Goal: Transaction & Acquisition: Purchase product/service

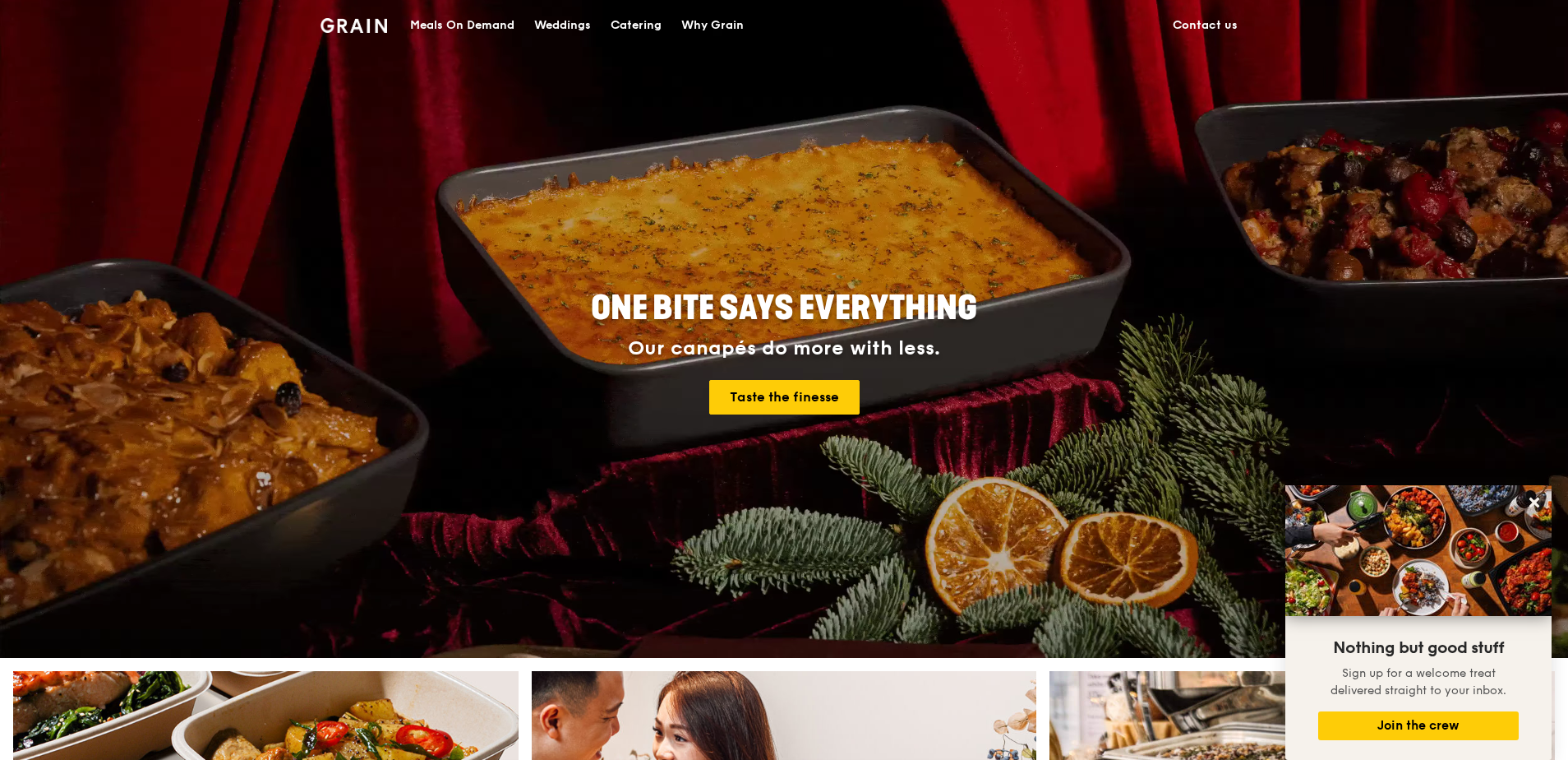
click at [492, 34] on div "Meals On Demand" at bounding box center [462, 25] width 104 height 49
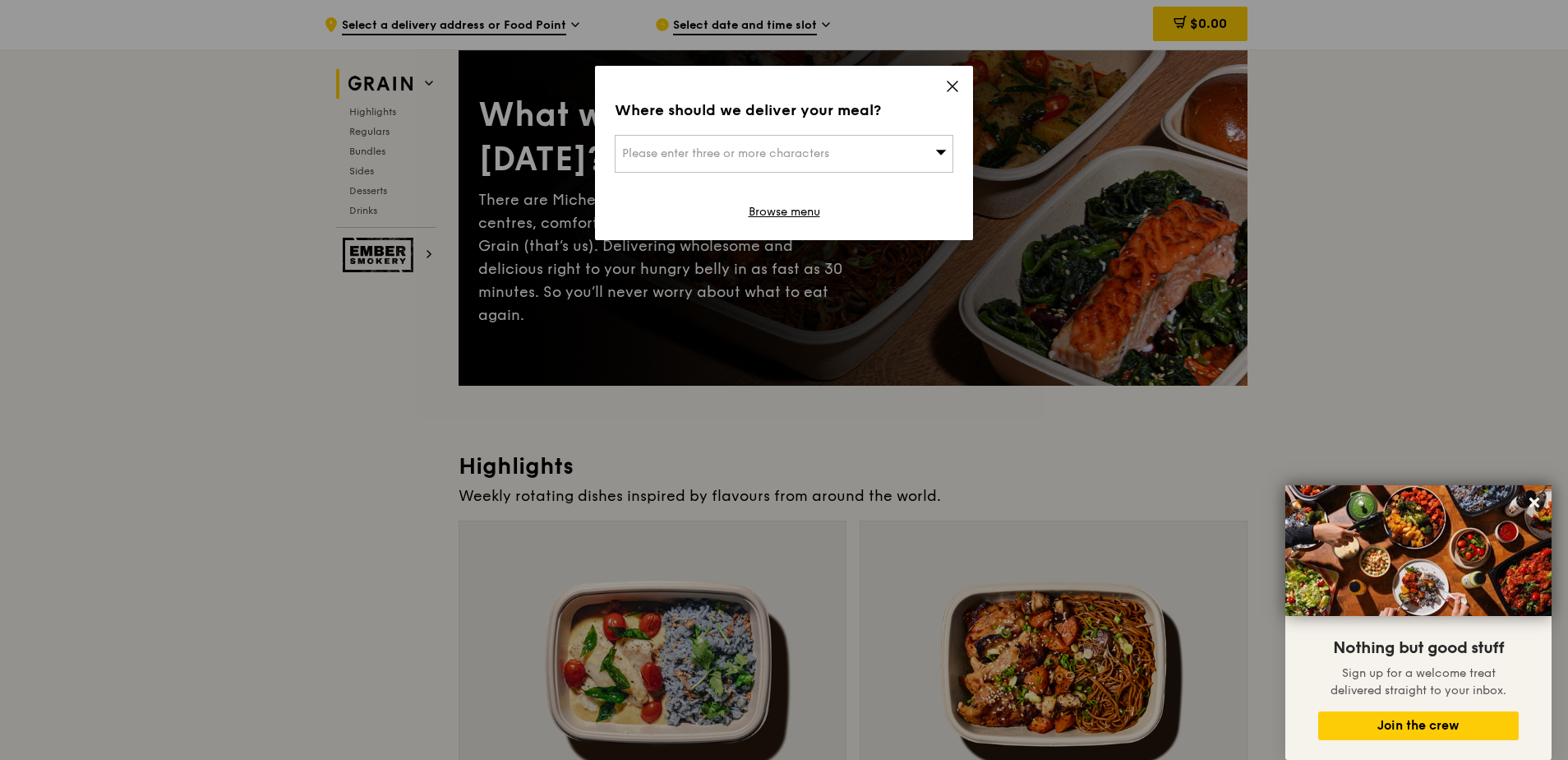
scroll to position [82, 0]
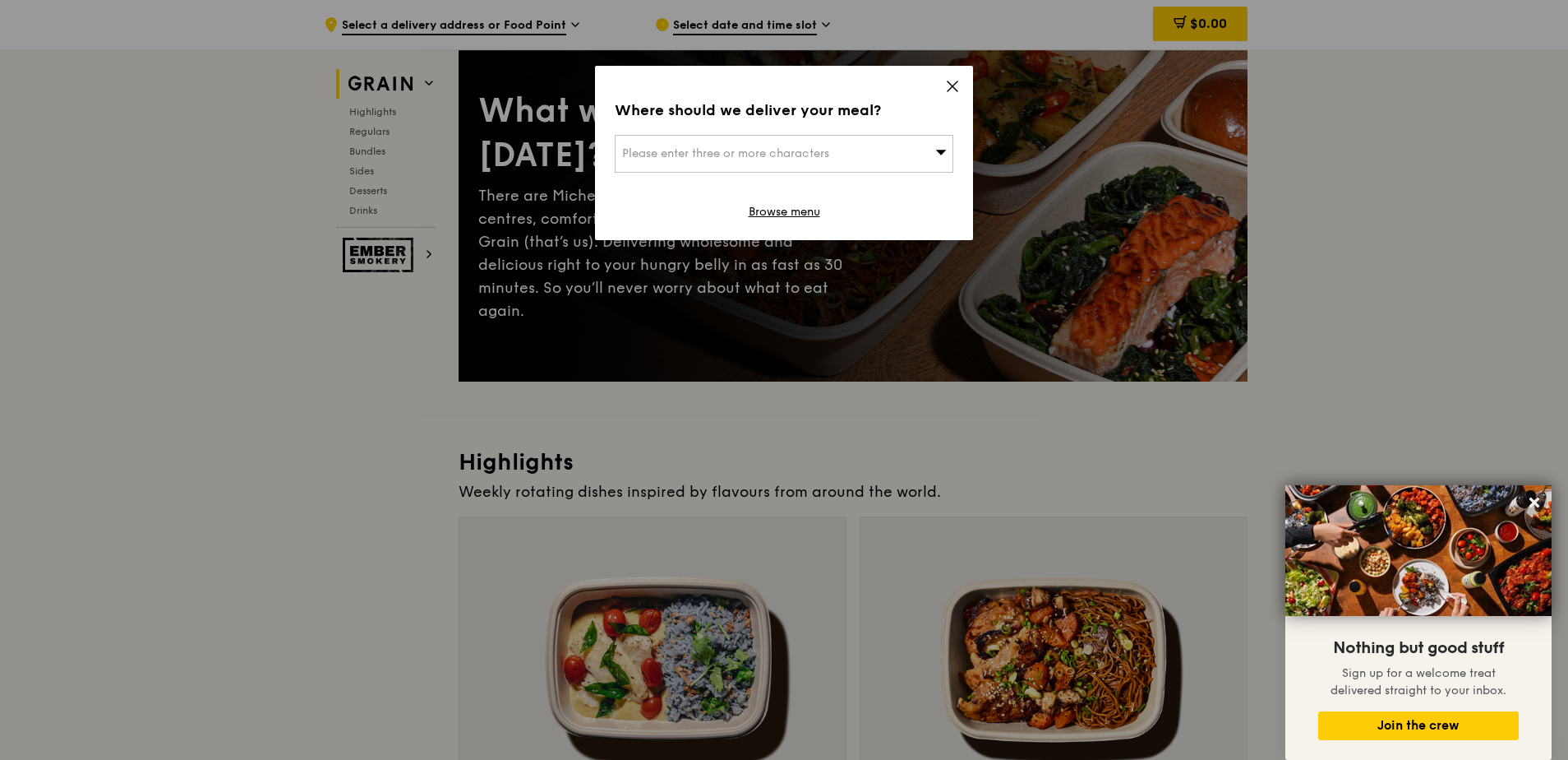
click at [951, 82] on icon at bounding box center [952, 86] width 15 height 15
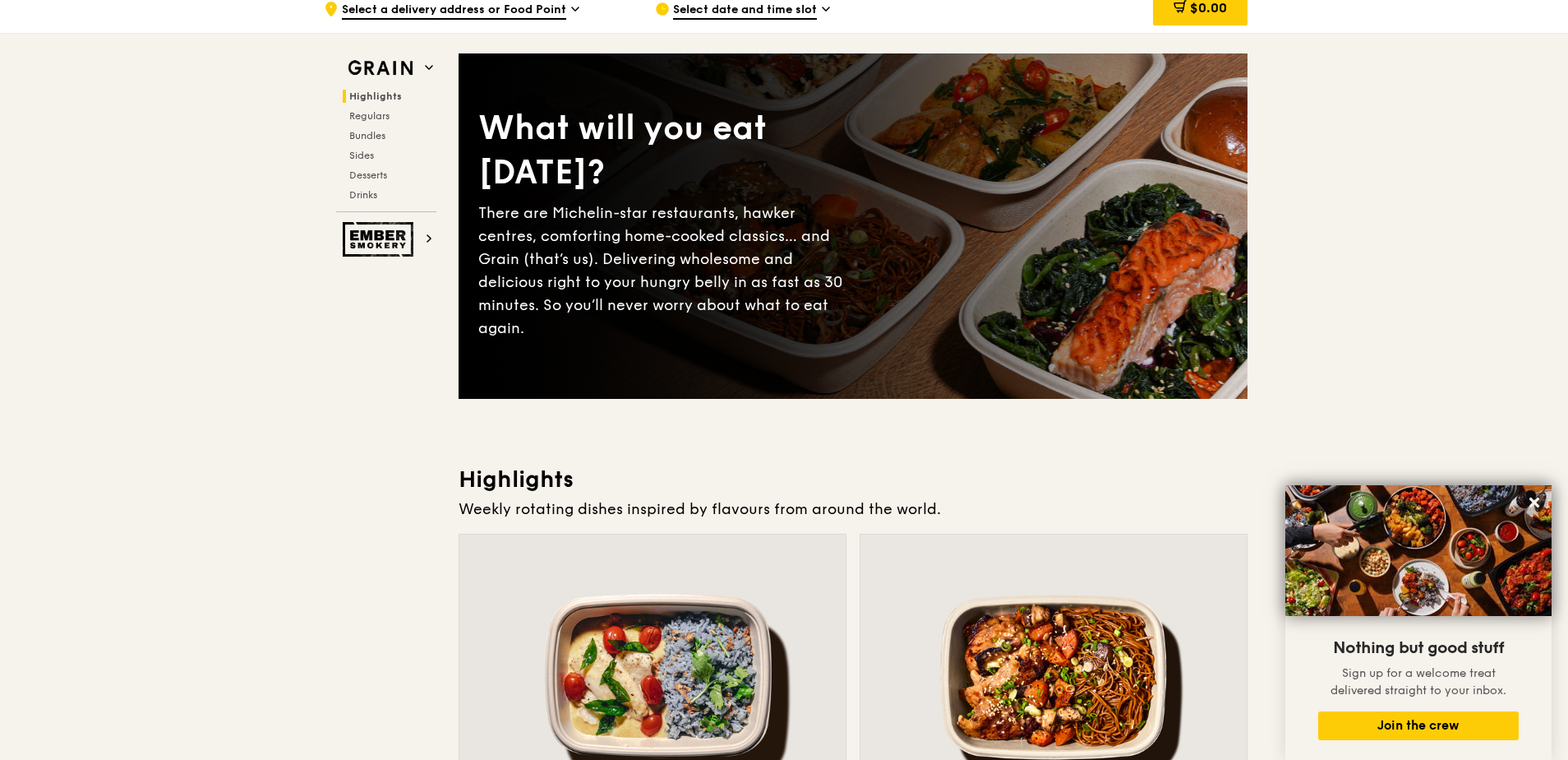
scroll to position [0, 0]
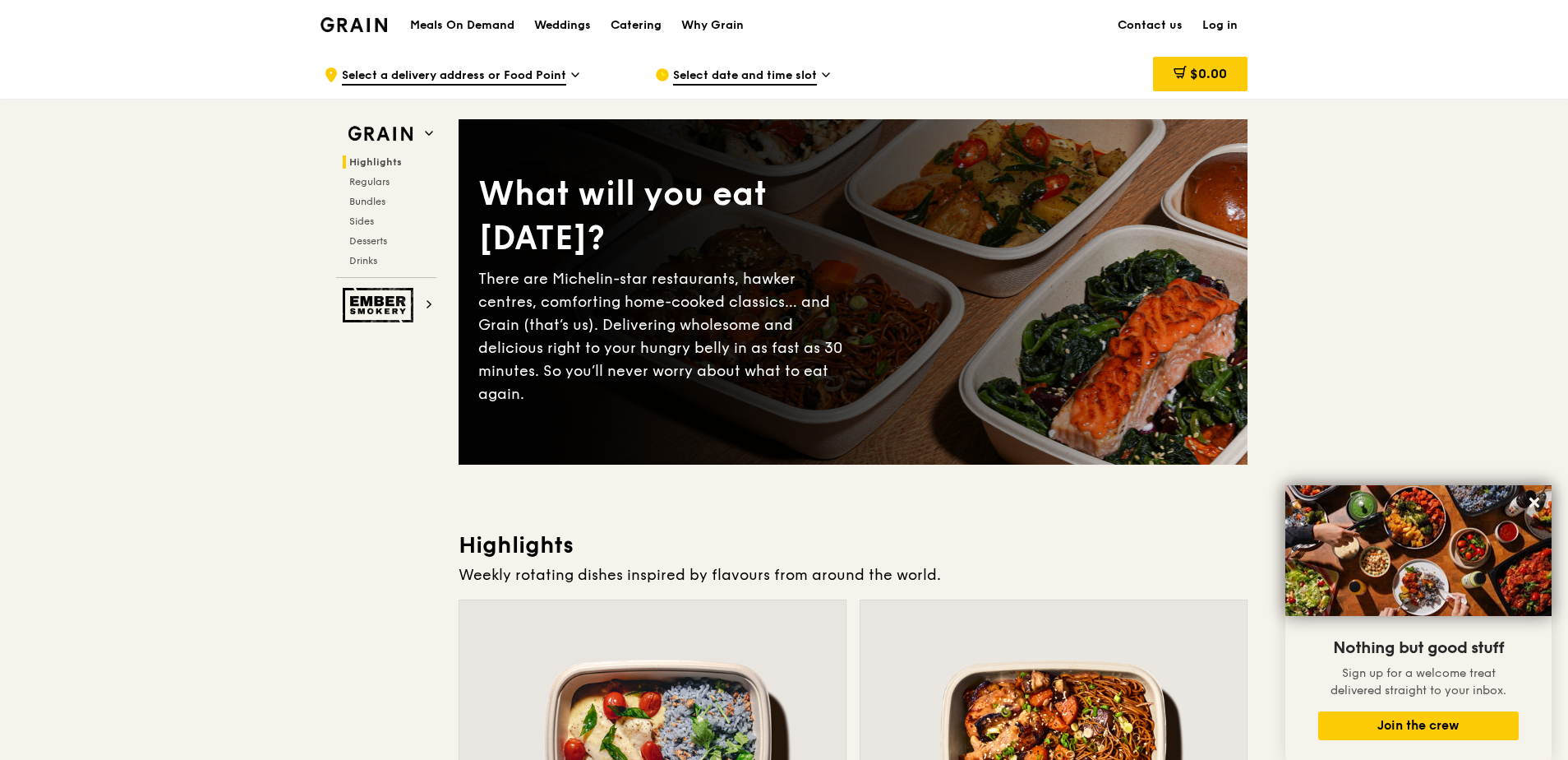
click at [823, 76] on icon at bounding box center [826, 75] width 8 height 15
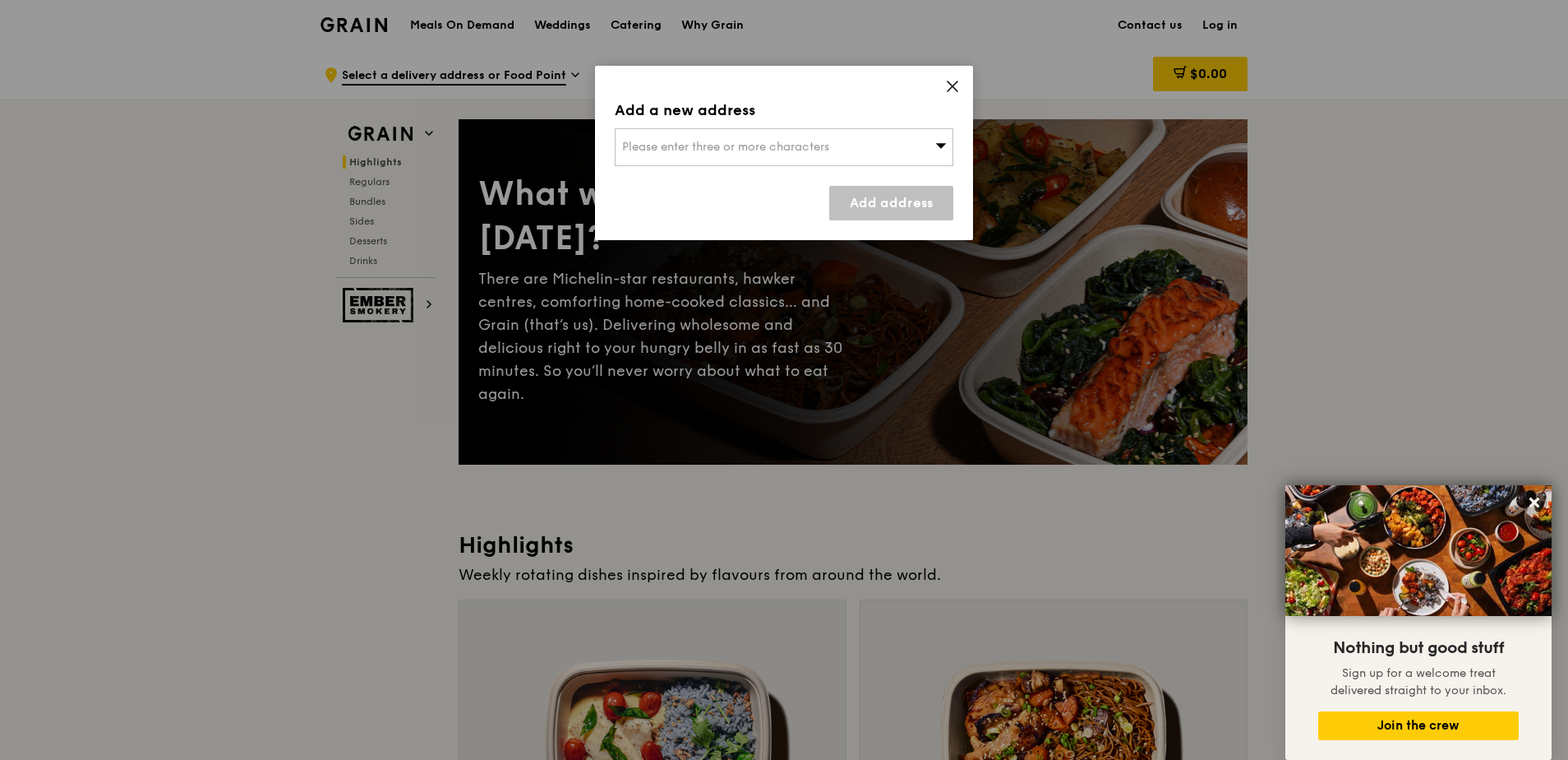
click at [943, 125] on div "Add a new address Please enter three or more characters Add address" at bounding box center [784, 153] width 378 height 174
click at [947, 134] on div "Please enter three or more characters" at bounding box center [784, 147] width 339 height 38
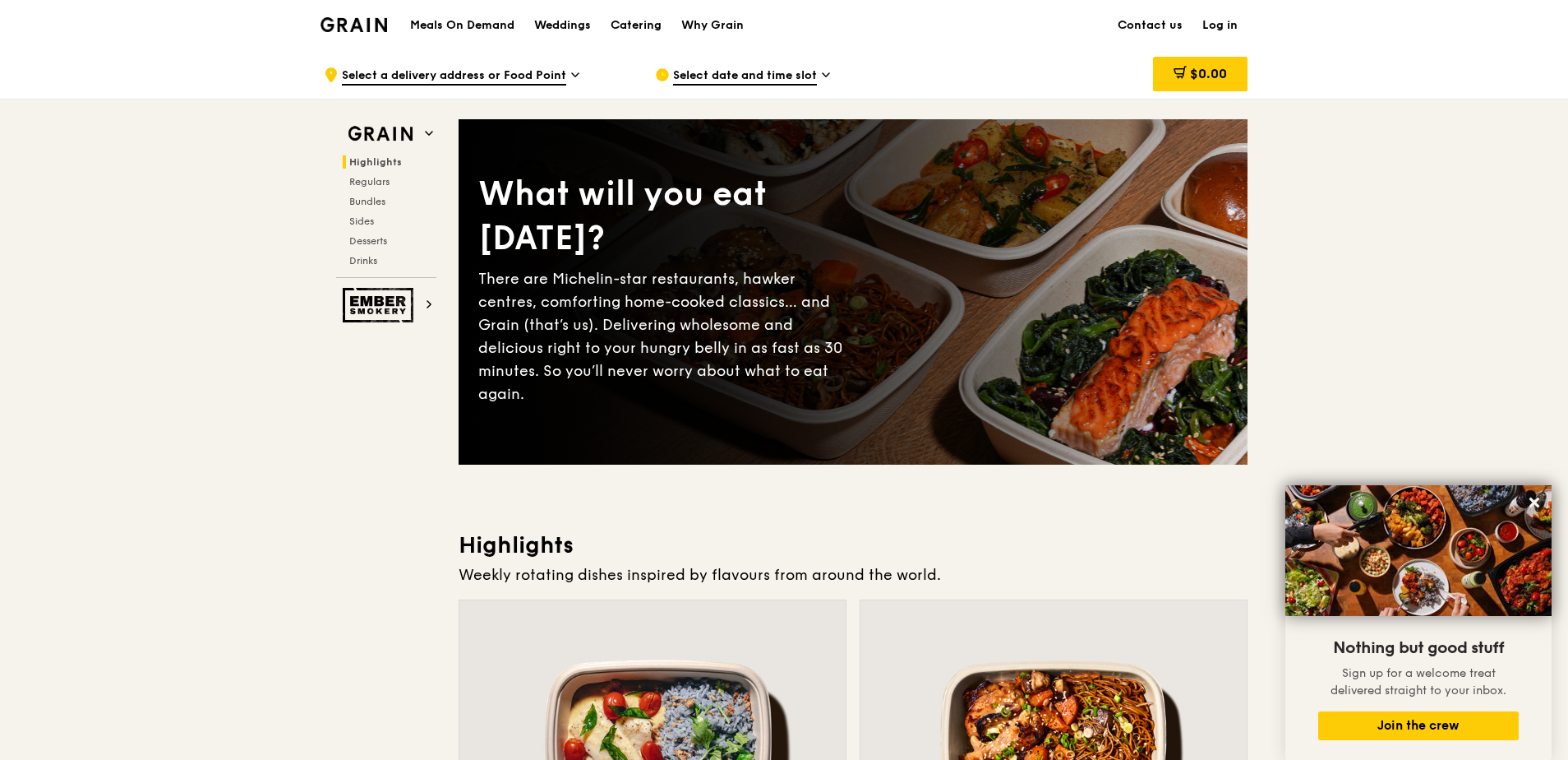
click at [1220, 23] on link "Log in" at bounding box center [1220, 25] width 56 height 49
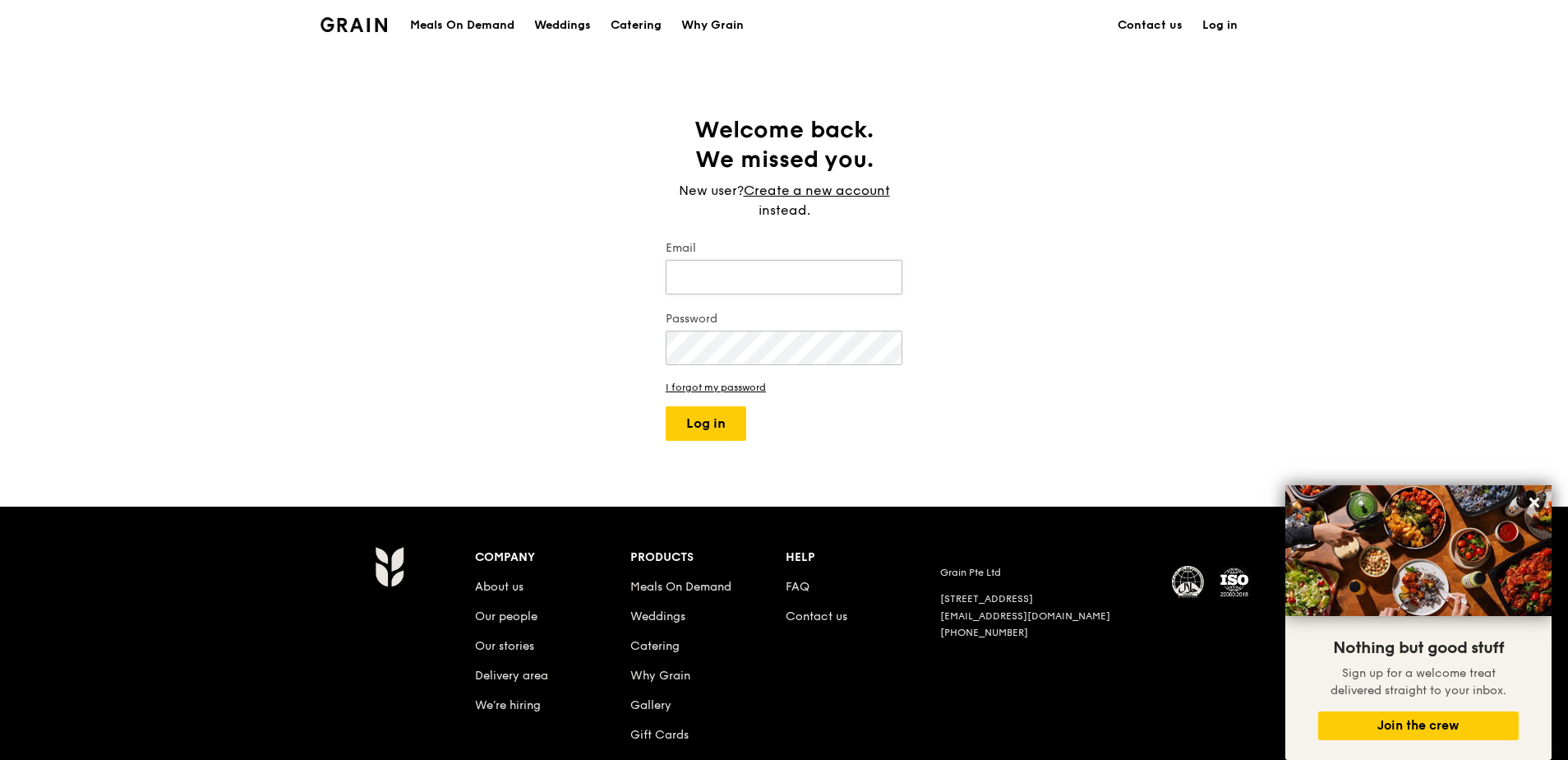
click at [755, 274] on input "Email" at bounding box center [784, 278] width 237 height 35
drag, startPoint x: 1153, startPoint y: 276, endPoint x: 1036, endPoint y: 245, distance: 121.0
click at [1153, 276] on div "Welcome back. We missed you. New user? Create a new account instead. Email Pass…" at bounding box center [784, 278] width 1568 height 325
click at [1161, 200] on div "Welcome back. We missed you. New user? Create a new account instead. Email Pass…" at bounding box center [784, 278] width 1568 height 325
click at [980, 311] on div "Welcome back. We missed you. New user? Create a new account instead. Email Pass…" at bounding box center [784, 278] width 1568 height 325
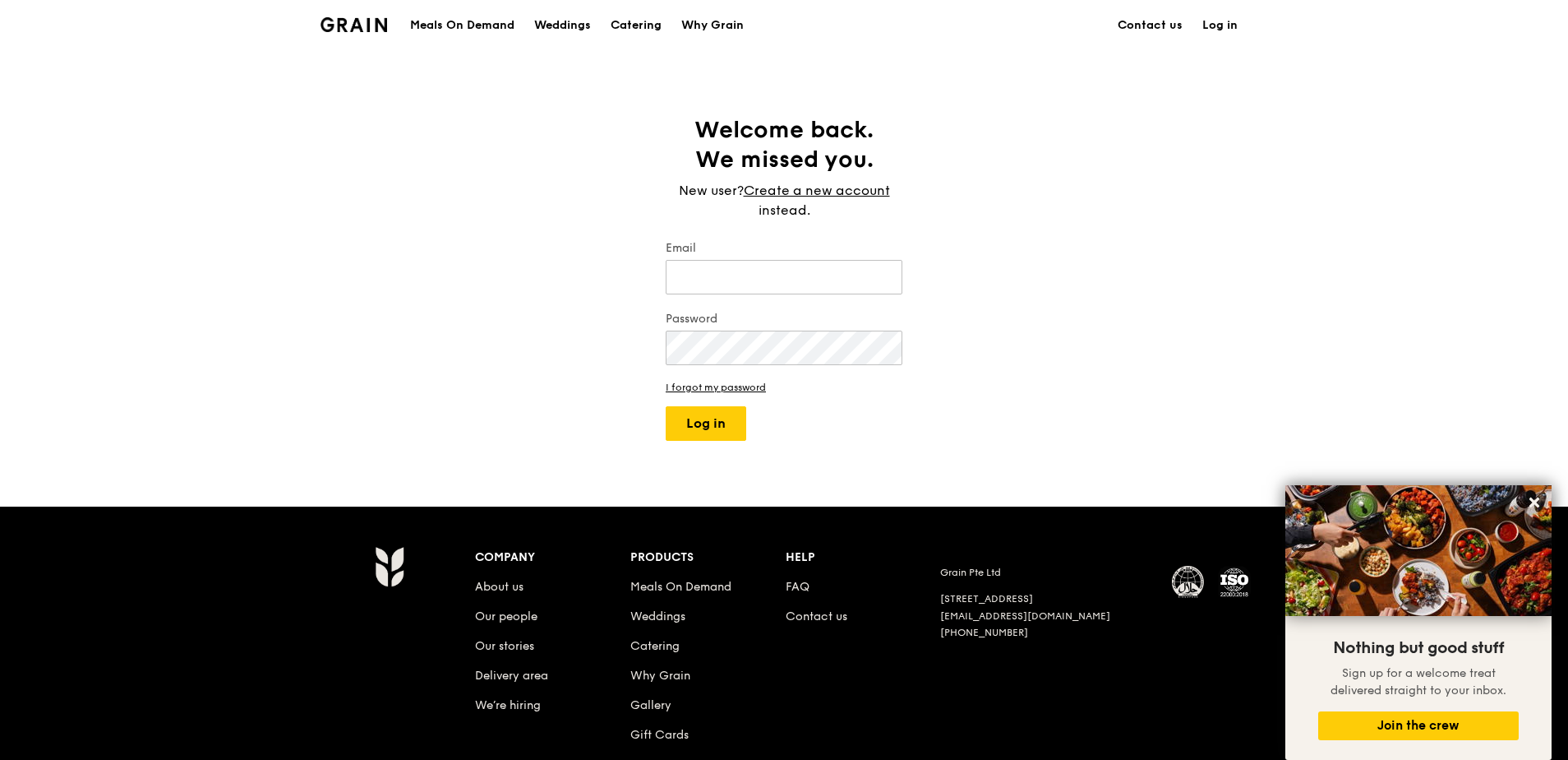
click at [476, 278] on div "Welcome back. We missed you. New user? Create a new account instead. Email Pass…" at bounding box center [784, 278] width 1568 height 325
click at [453, 27] on div "Meals On Demand" at bounding box center [462, 25] width 104 height 49
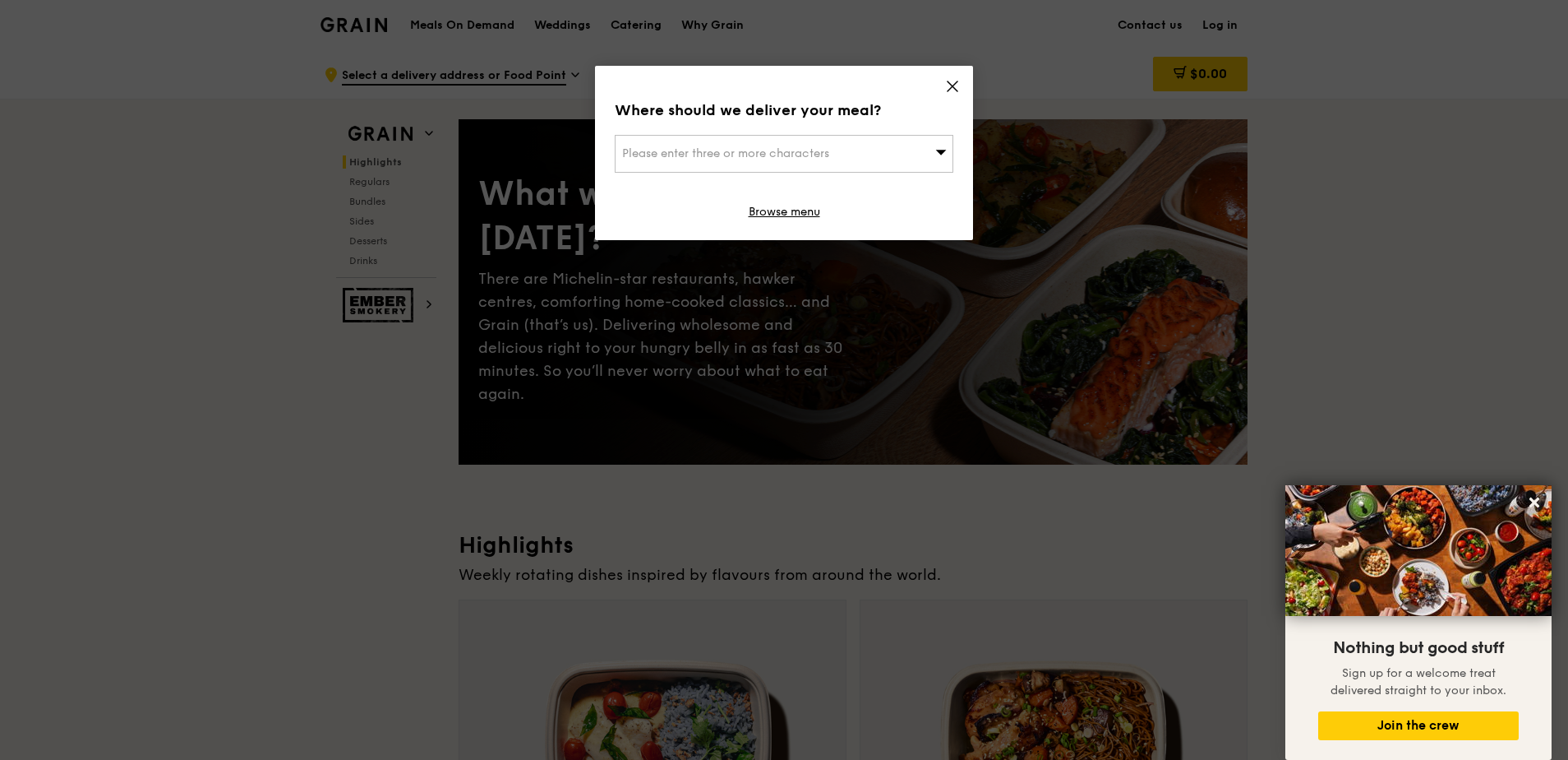
click at [787, 154] on span "Please enter three or more characters" at bounding box center [726, 154] width 207 height 14
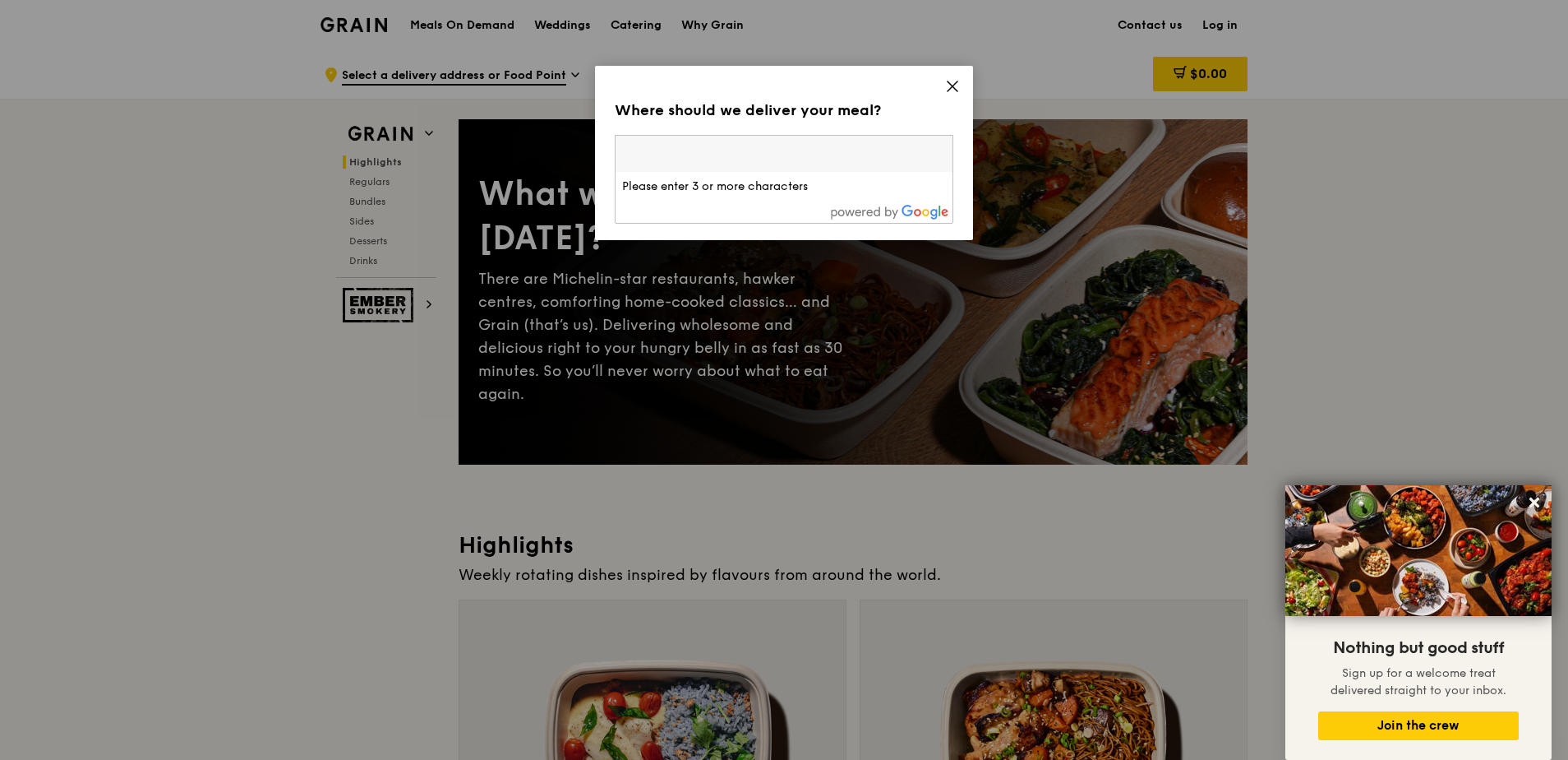
click at [951, 90] on icon at bounding box center [952, 86] width 15 height 15
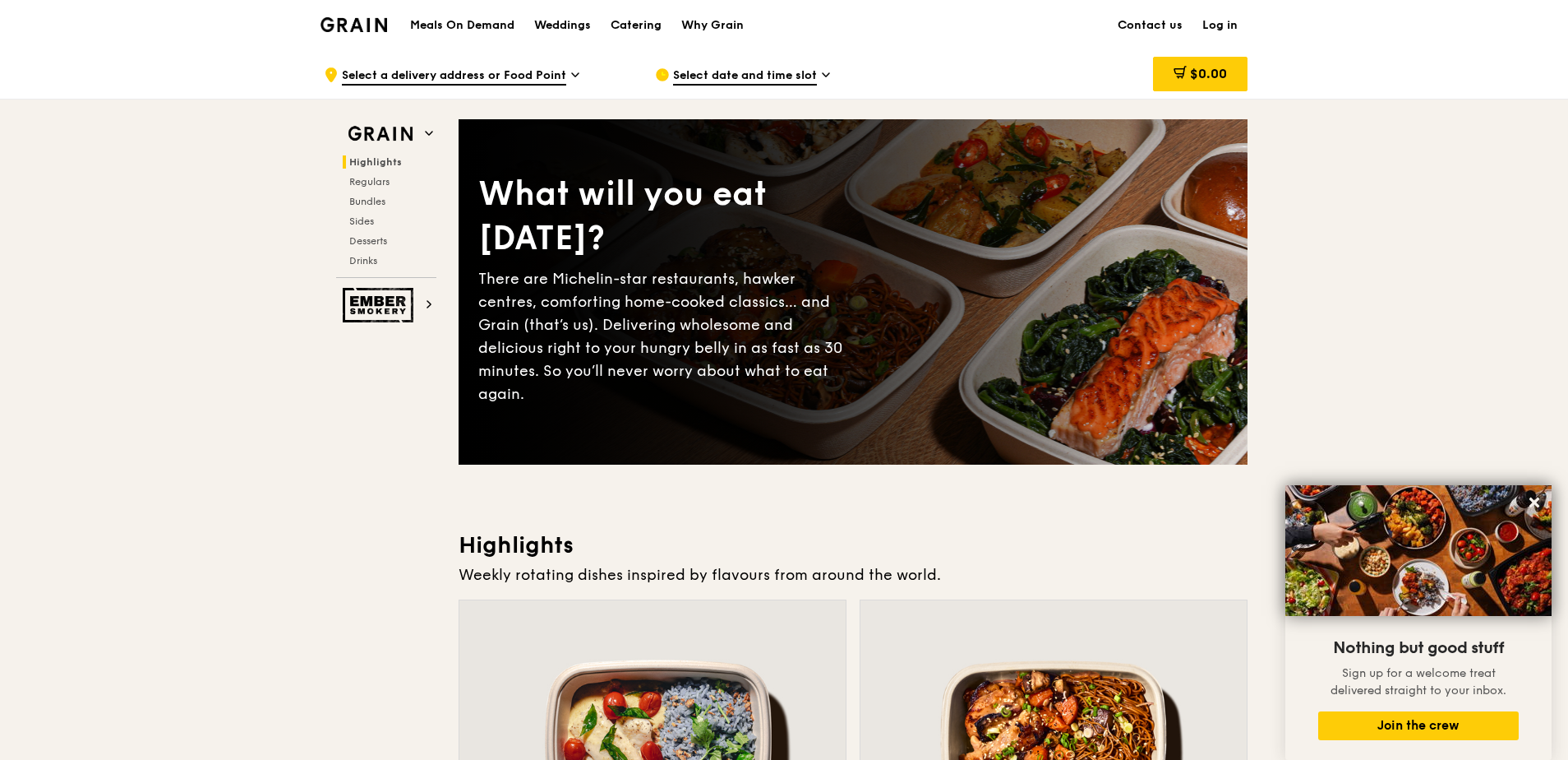
click at [802, 75] on span "Select date and time slot" at bounding box center [745, 76] width 144 height 18
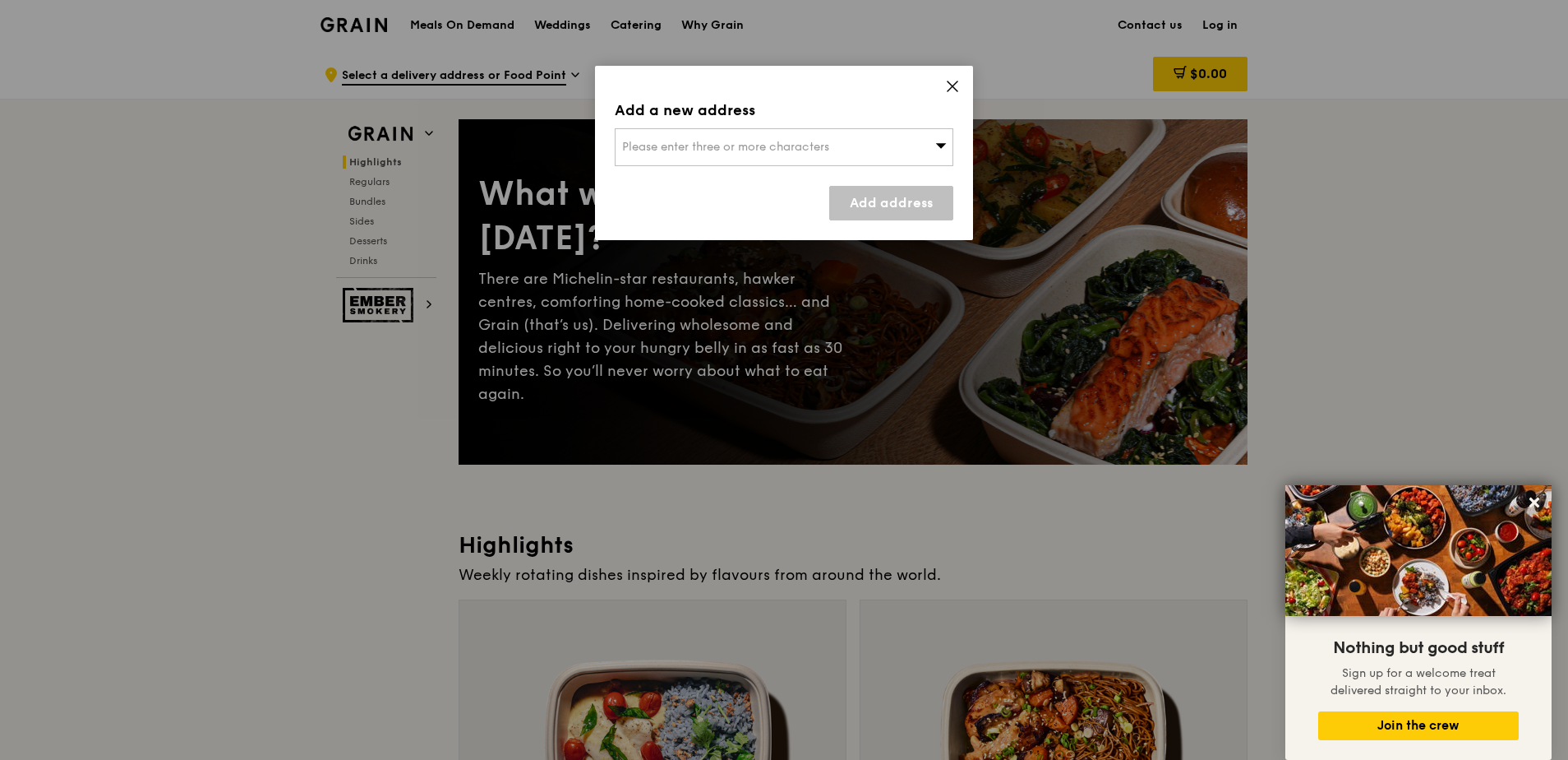
click at [777, 147] on span "Please enter three or more characters" at bounding box center [726, 147] width 207 height 14
click at [778, 147] on input "search" at bounding box center [784, 147] width 337 height 36
click at [774, 141] on input "search" at bounding box center [784, 147] width 337 height 36
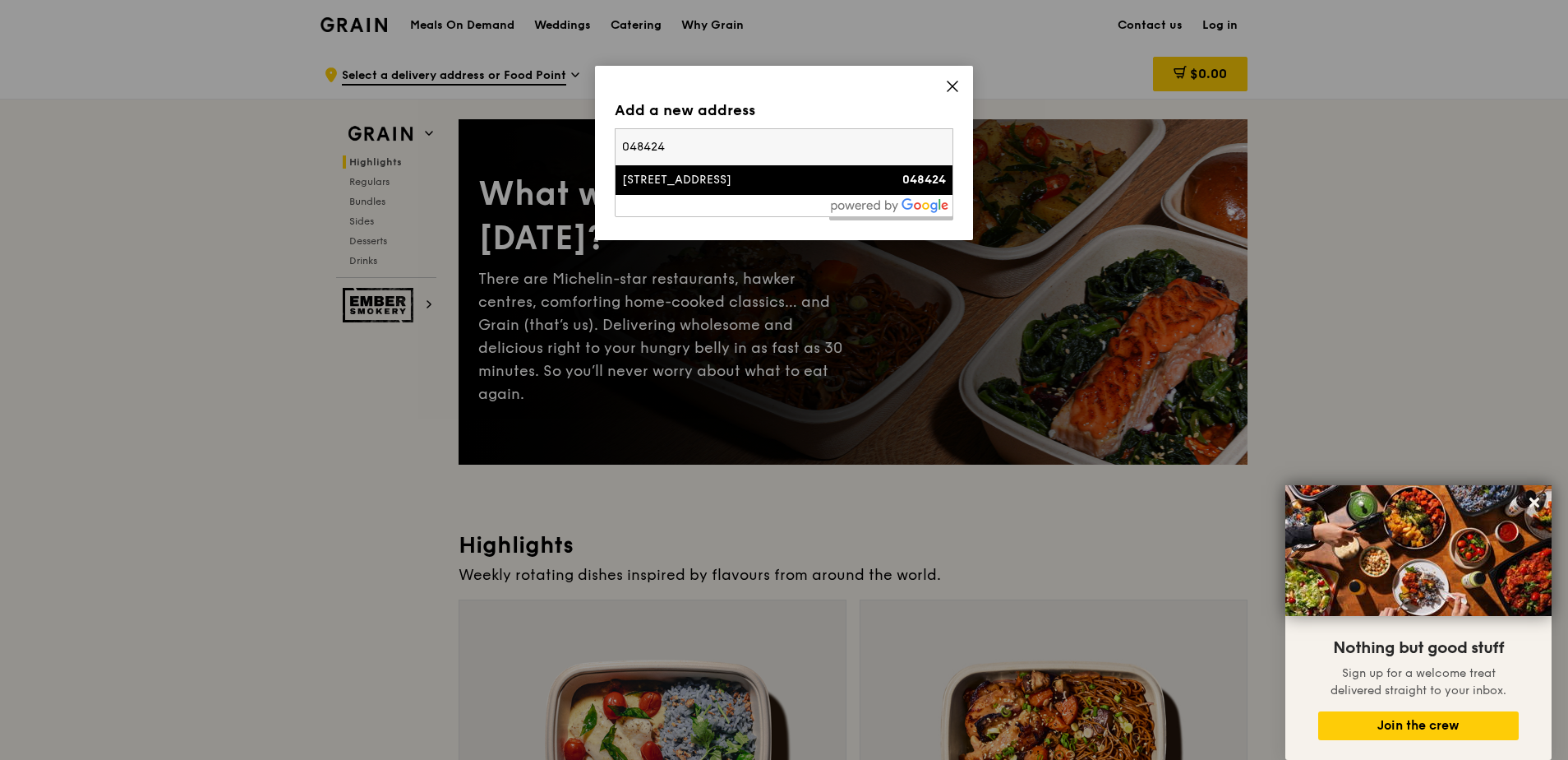
type input "048424"
click at [709, 177] on div "[STREET_ADDRESS]" at bounding box center [744, 180] width 244 height 16
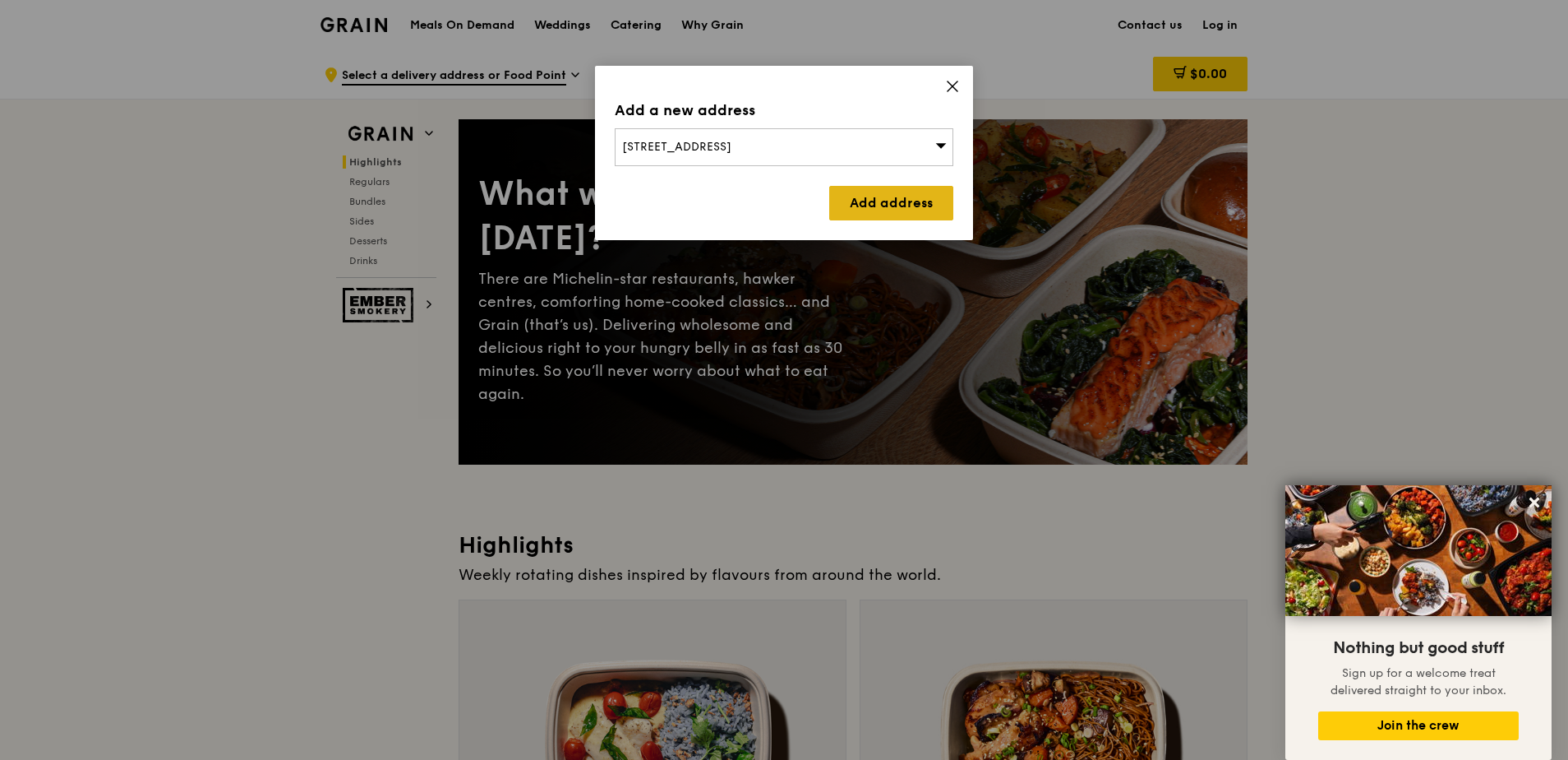
click at [932, 200] on link "Add address" at bounding box center [891, 203] width 124 height 35
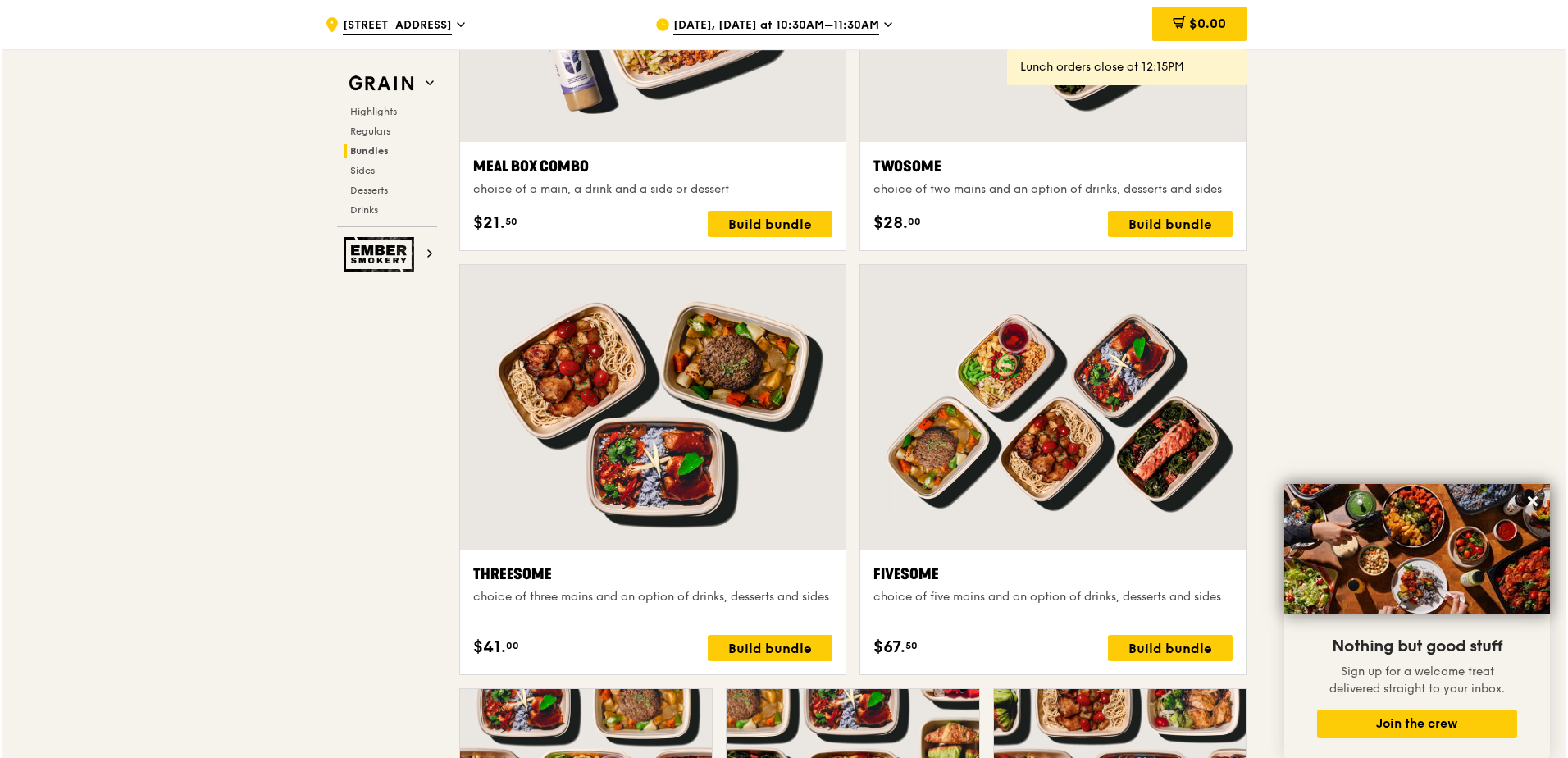
scroll to position [2624, 0]
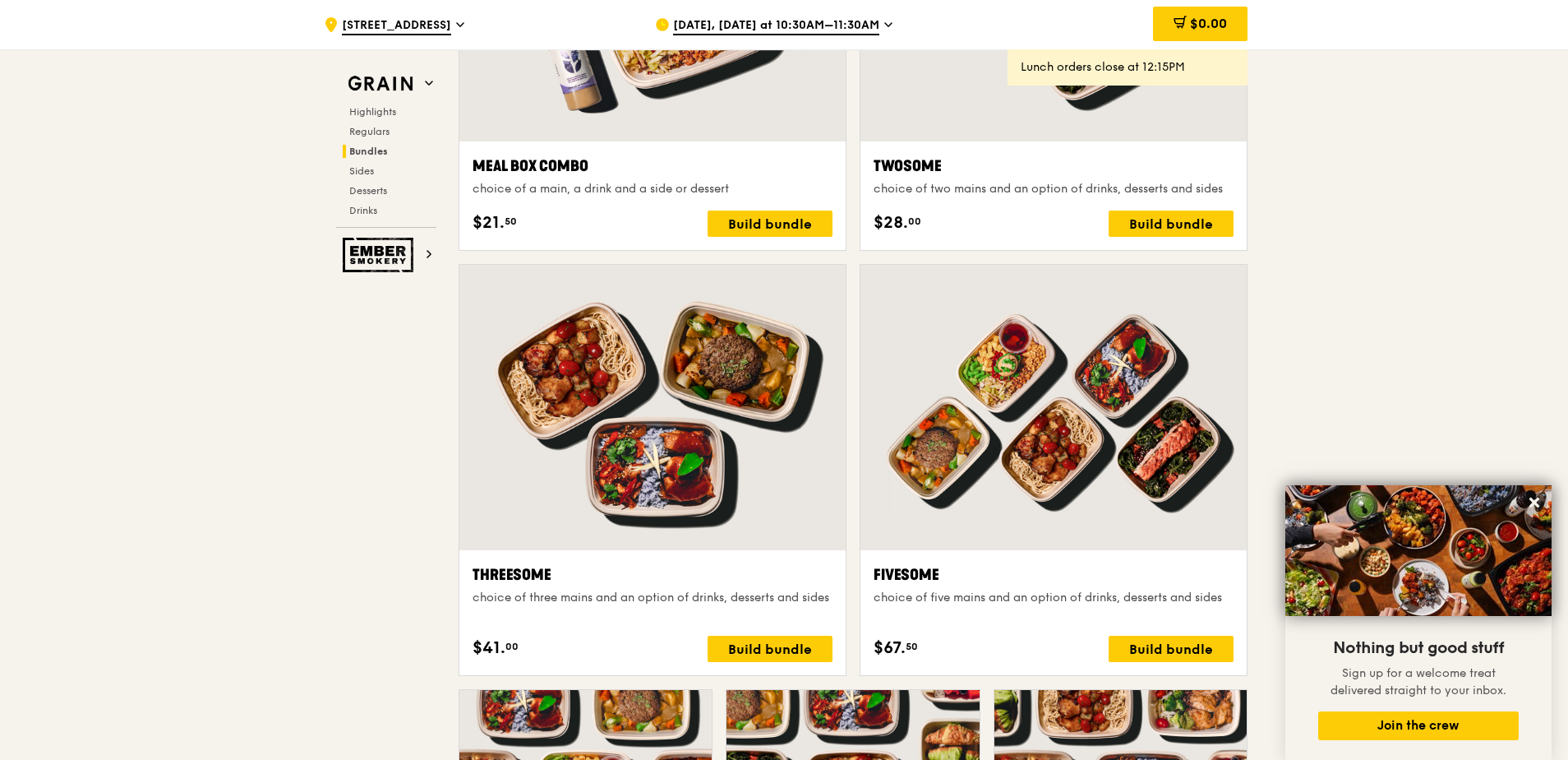
click at [1148, 508] on div at bounding box center [1053, 407] width 386 height 285
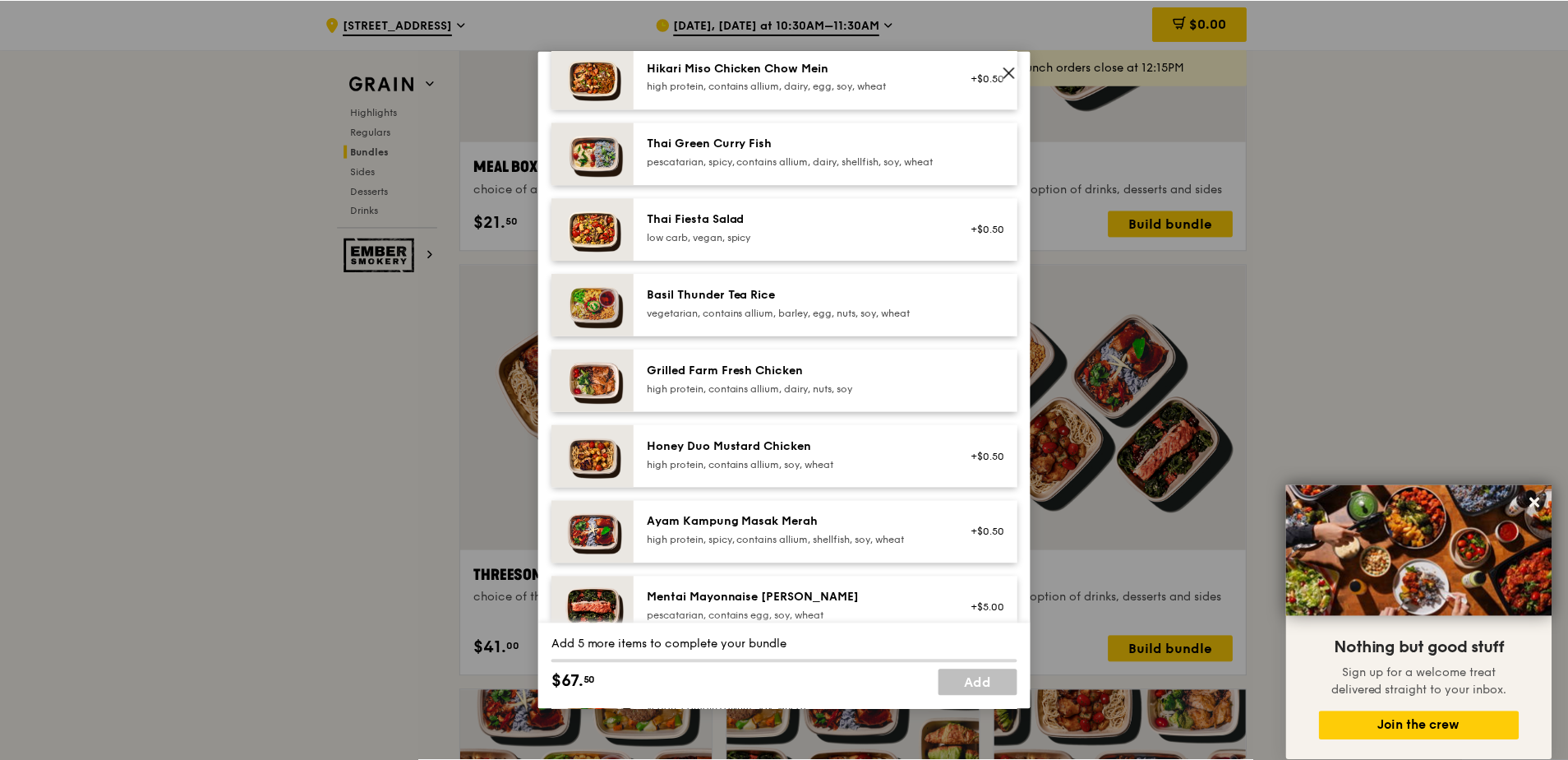
scroll to position [82, 0]
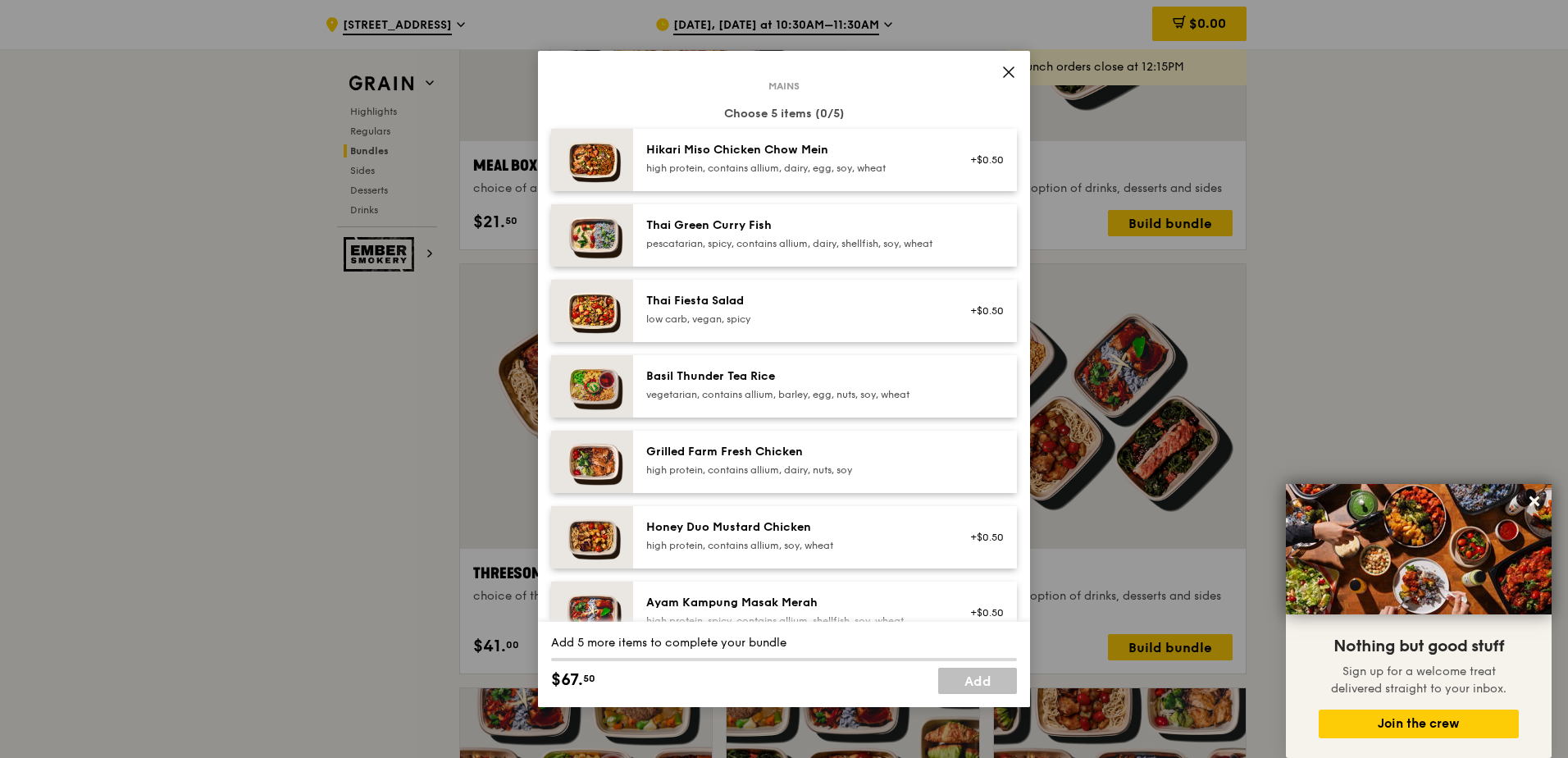
click at [1010, 74] on icon at bounding box center [1008, 72] width 15 height 15
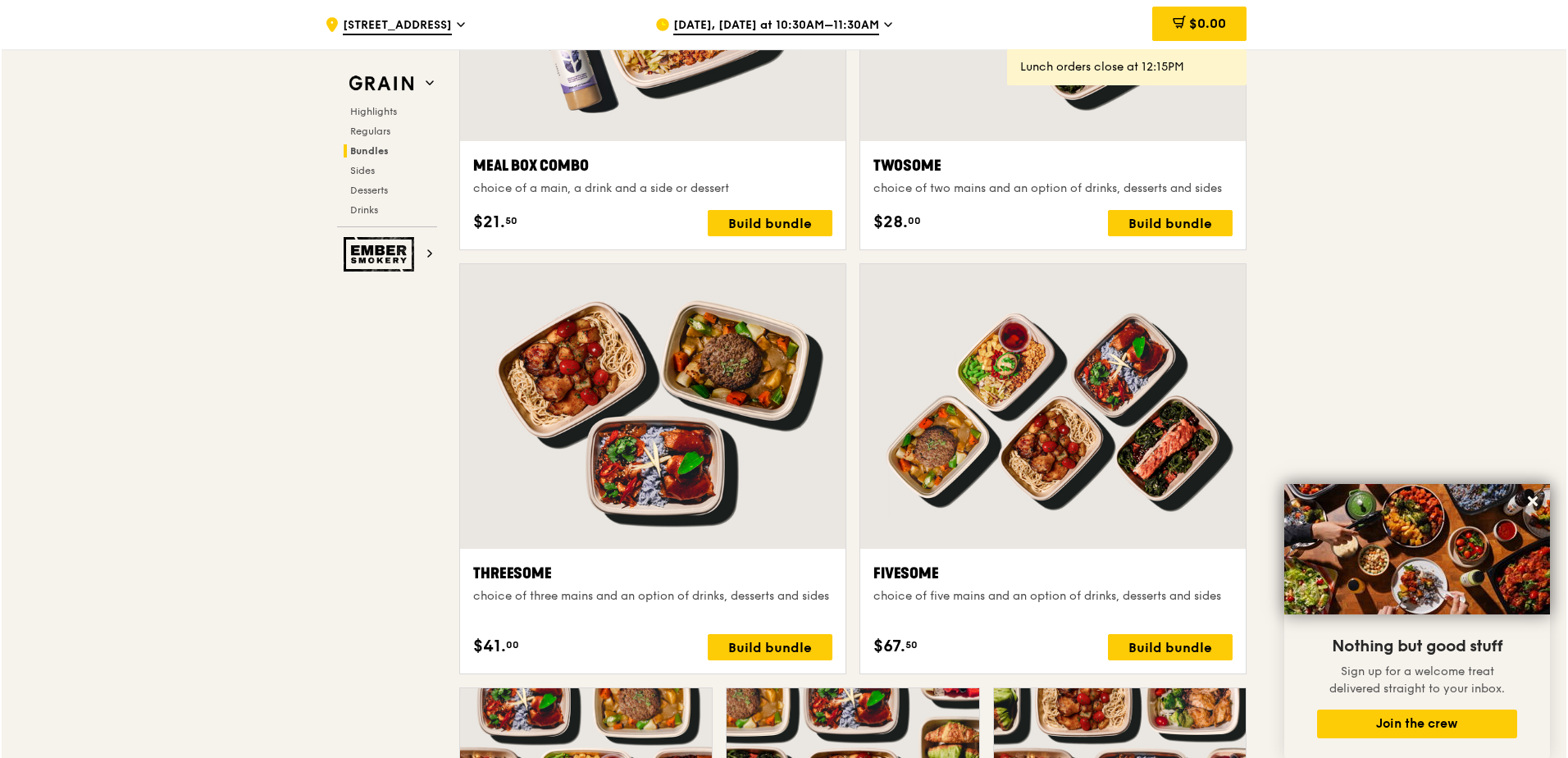
scroll to position [2789, 0]
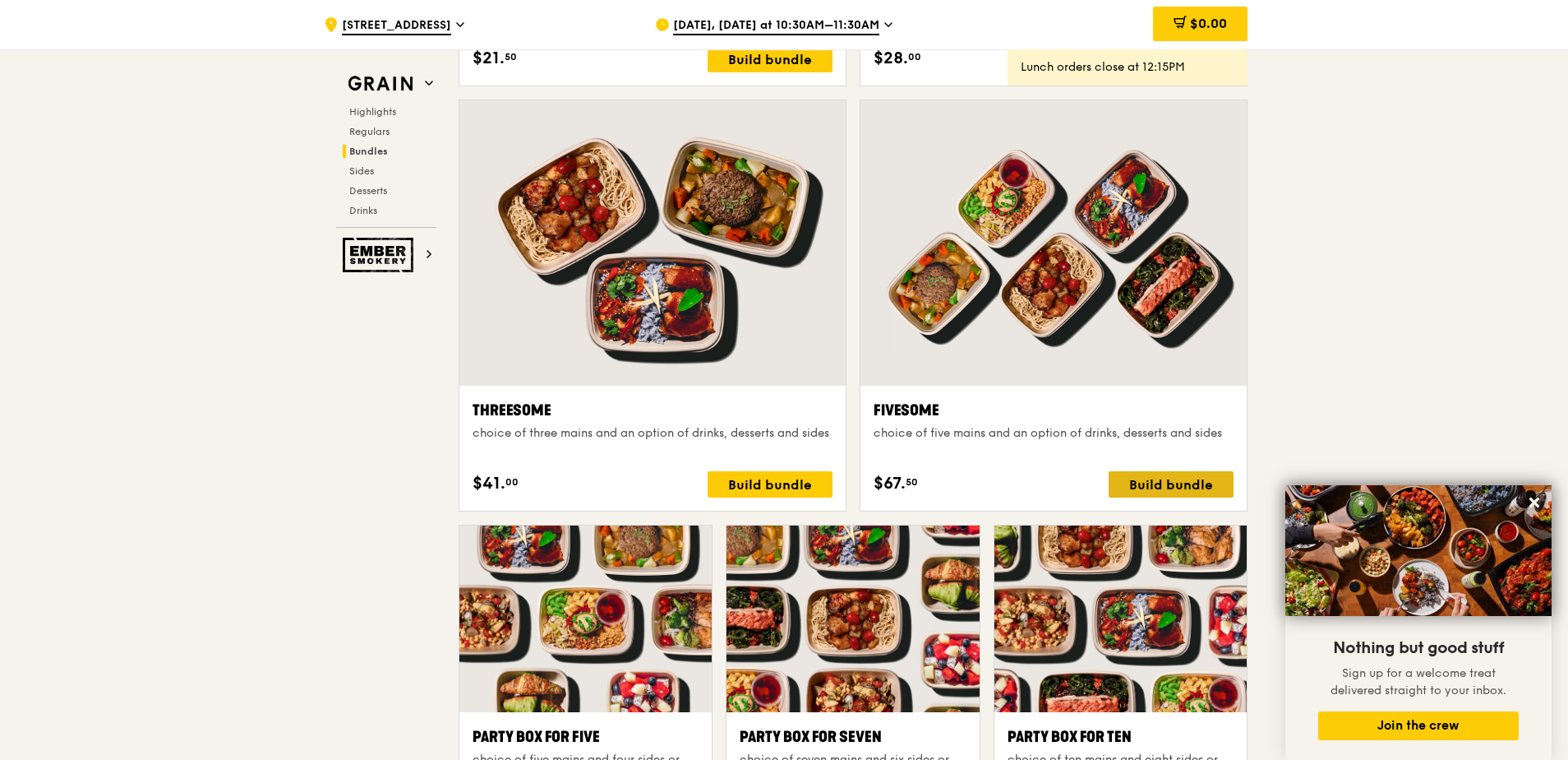
click at [1167, 488] on div "Build bundle" at bounding box center [1172, 484] width 125 height 26
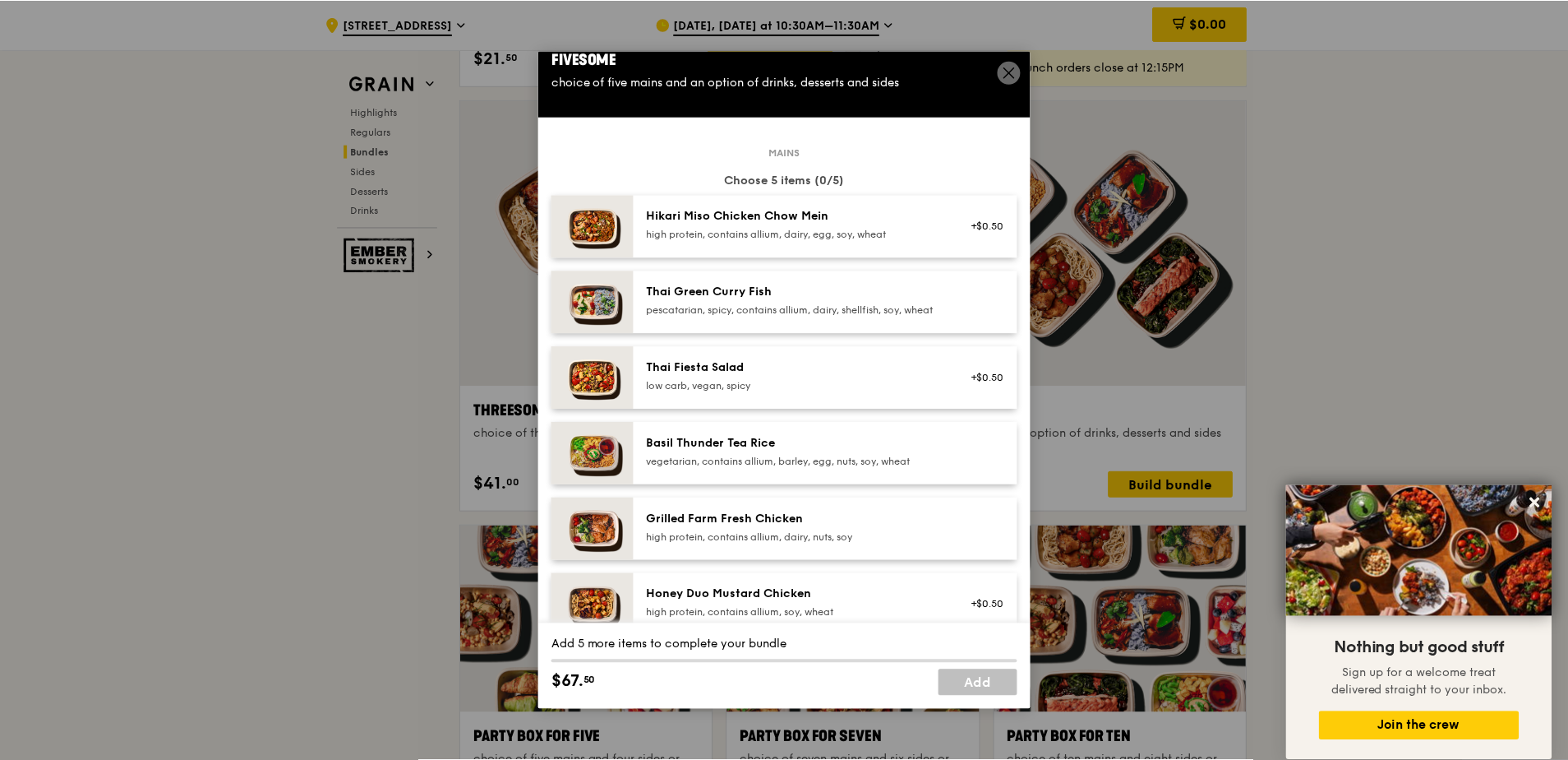
scroll to position [0, 0]
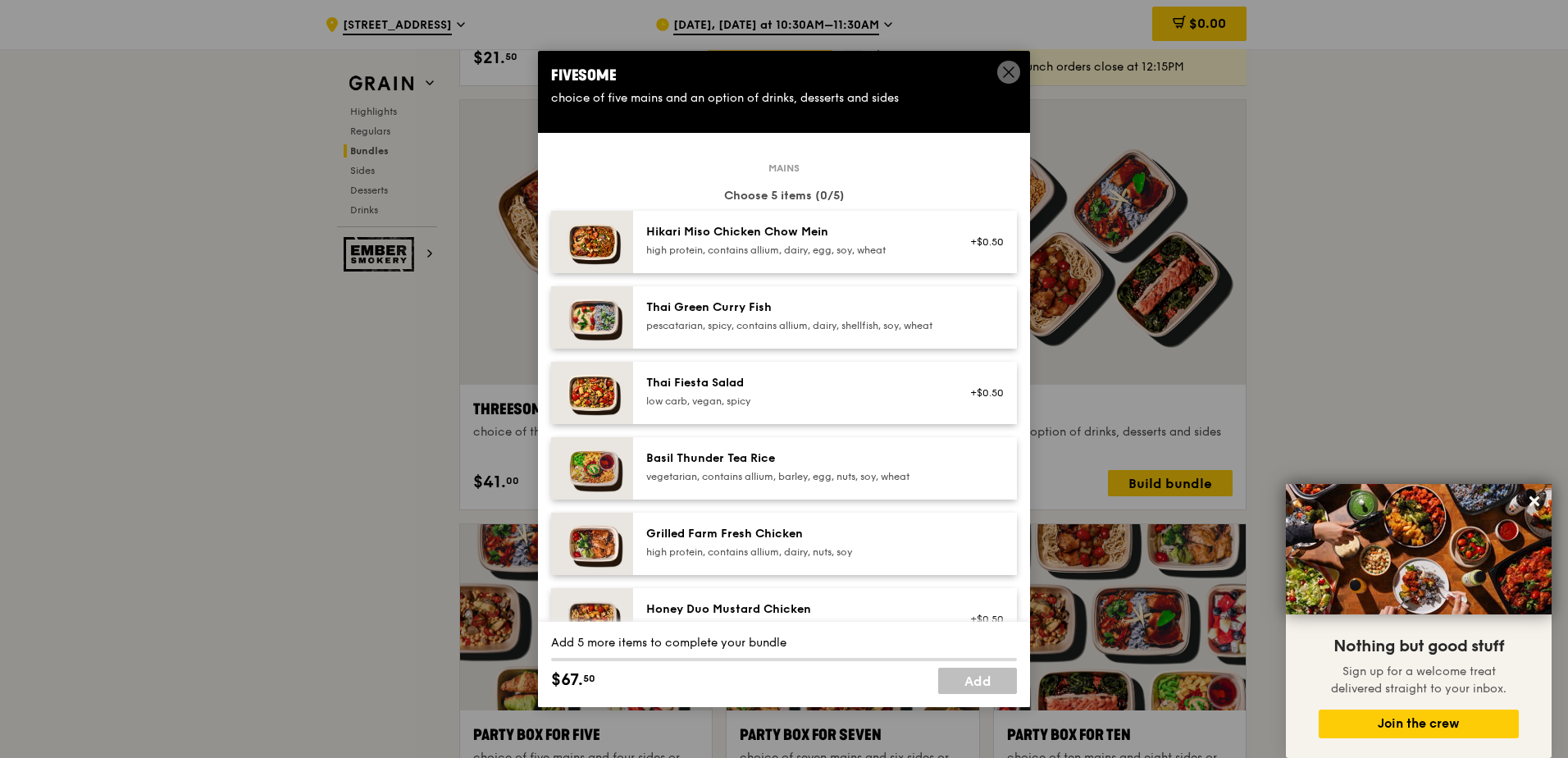
click at [999, 75] on span at bounding box center [1009, 72] width 23 height 23
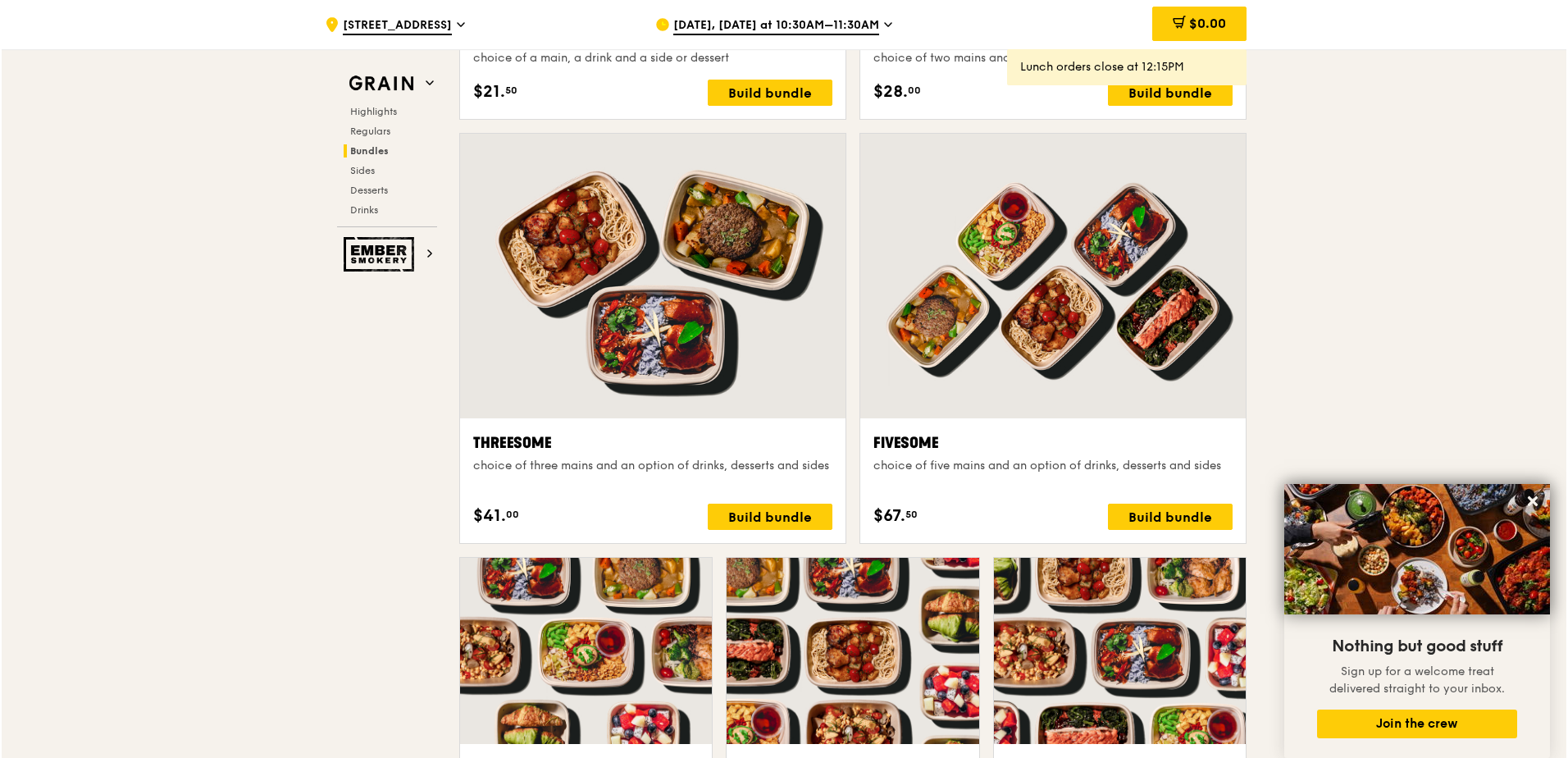
scroll to position [2789, 0]
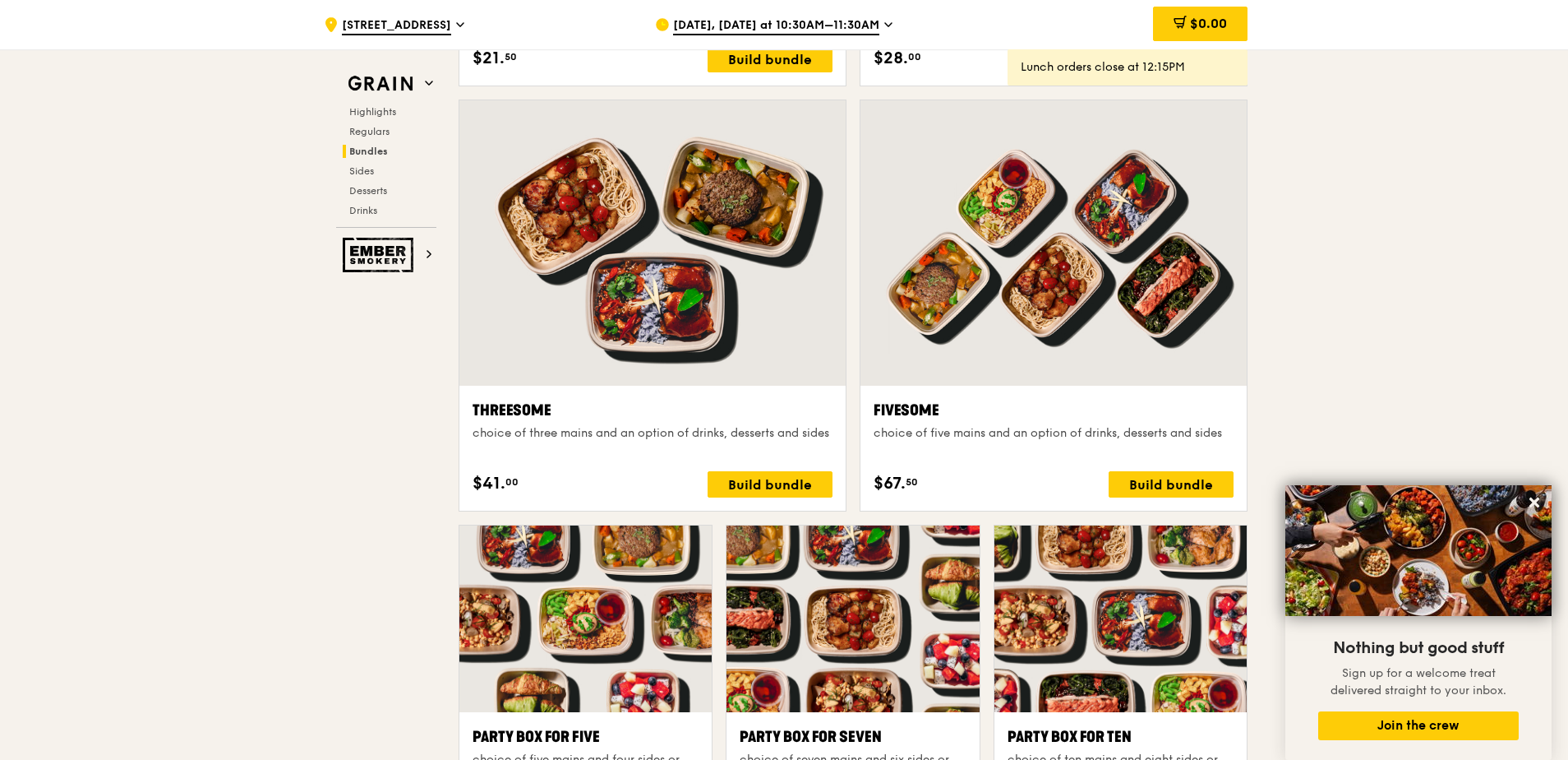
click at [1134, 331] on div at bounding box center [1053, 243] width 386 height 285
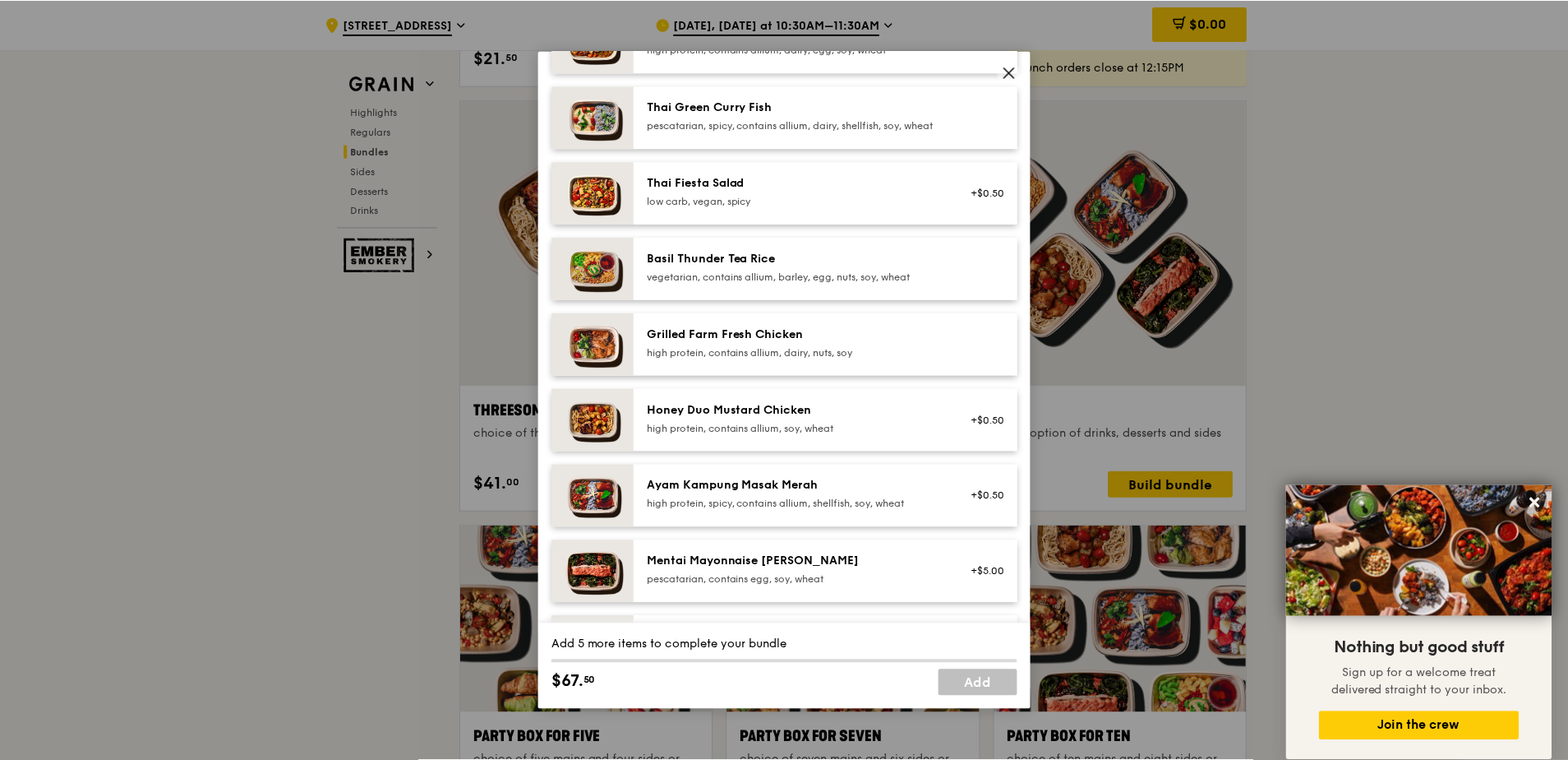
scroll to position [0, 0]
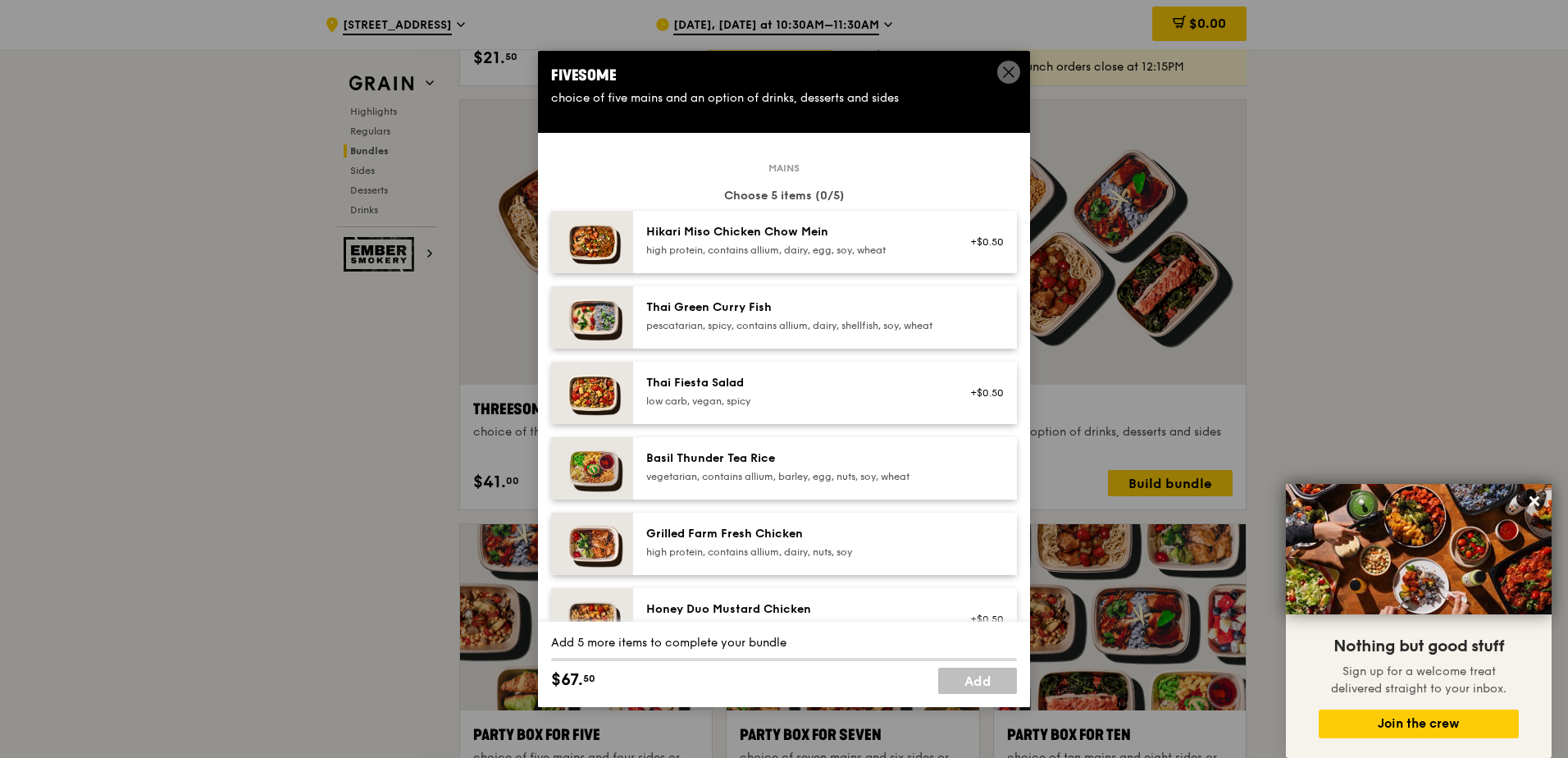
click at [1007, 79] on icon at bounding box center [1008, 72] width 15 height 15
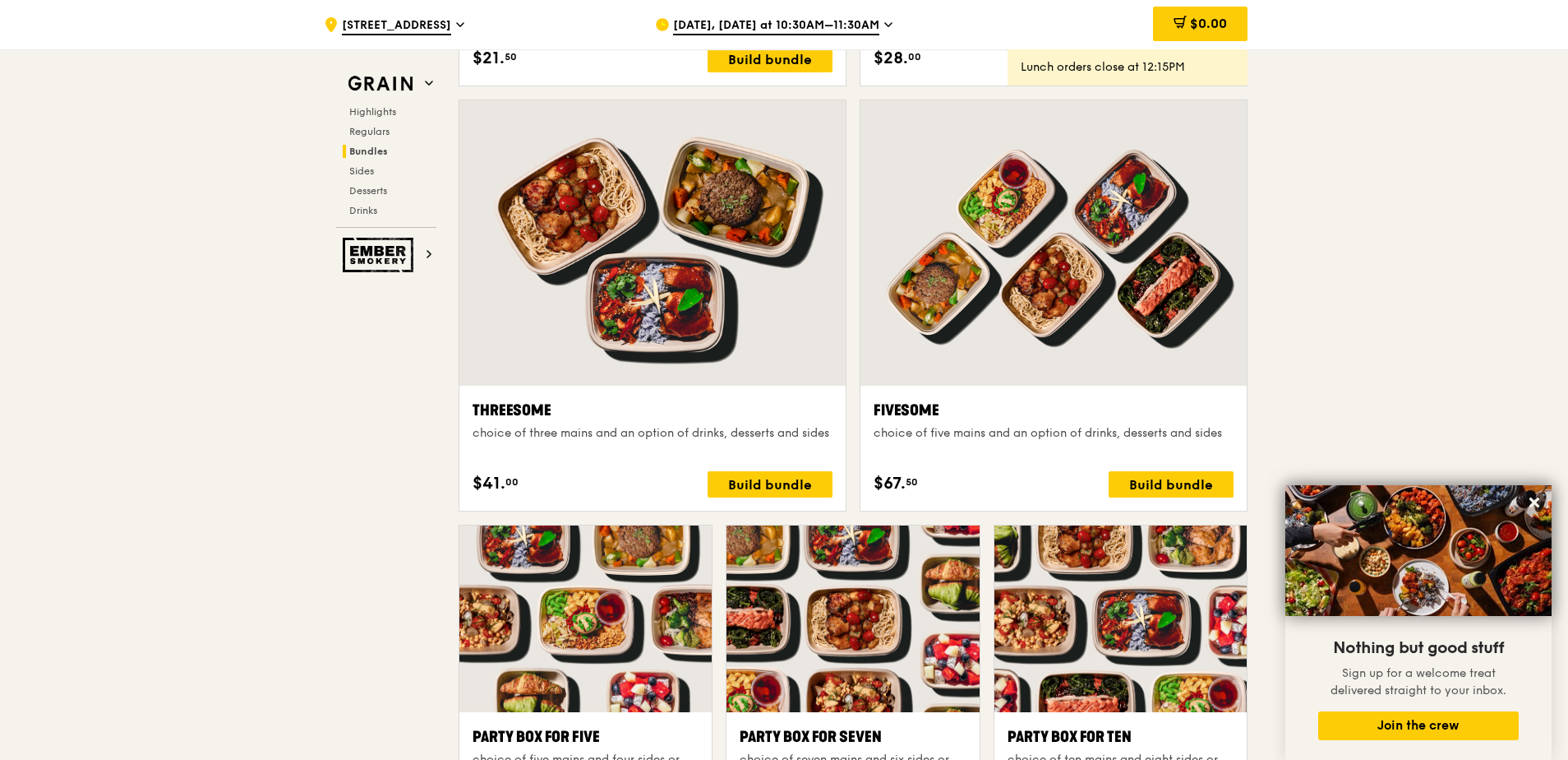
click at [757, 24] on span "[DATE], [DATE] at 10:30AM–11:30AM" at bounding box center [776, 26] width 206 height 18
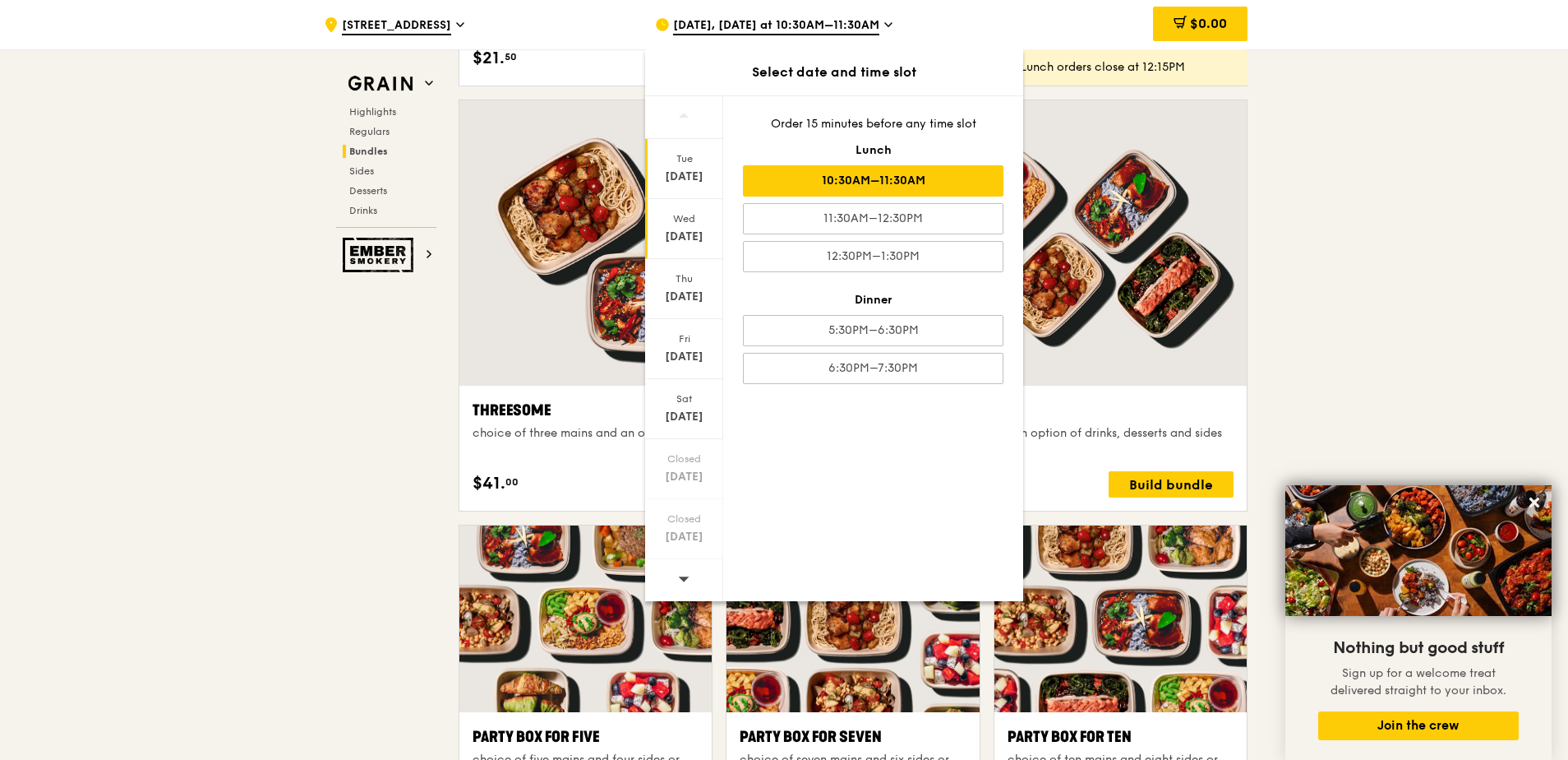
click at [682, 228] on div "[DATE]" at bounding box center [684, 236] width 73 height 16
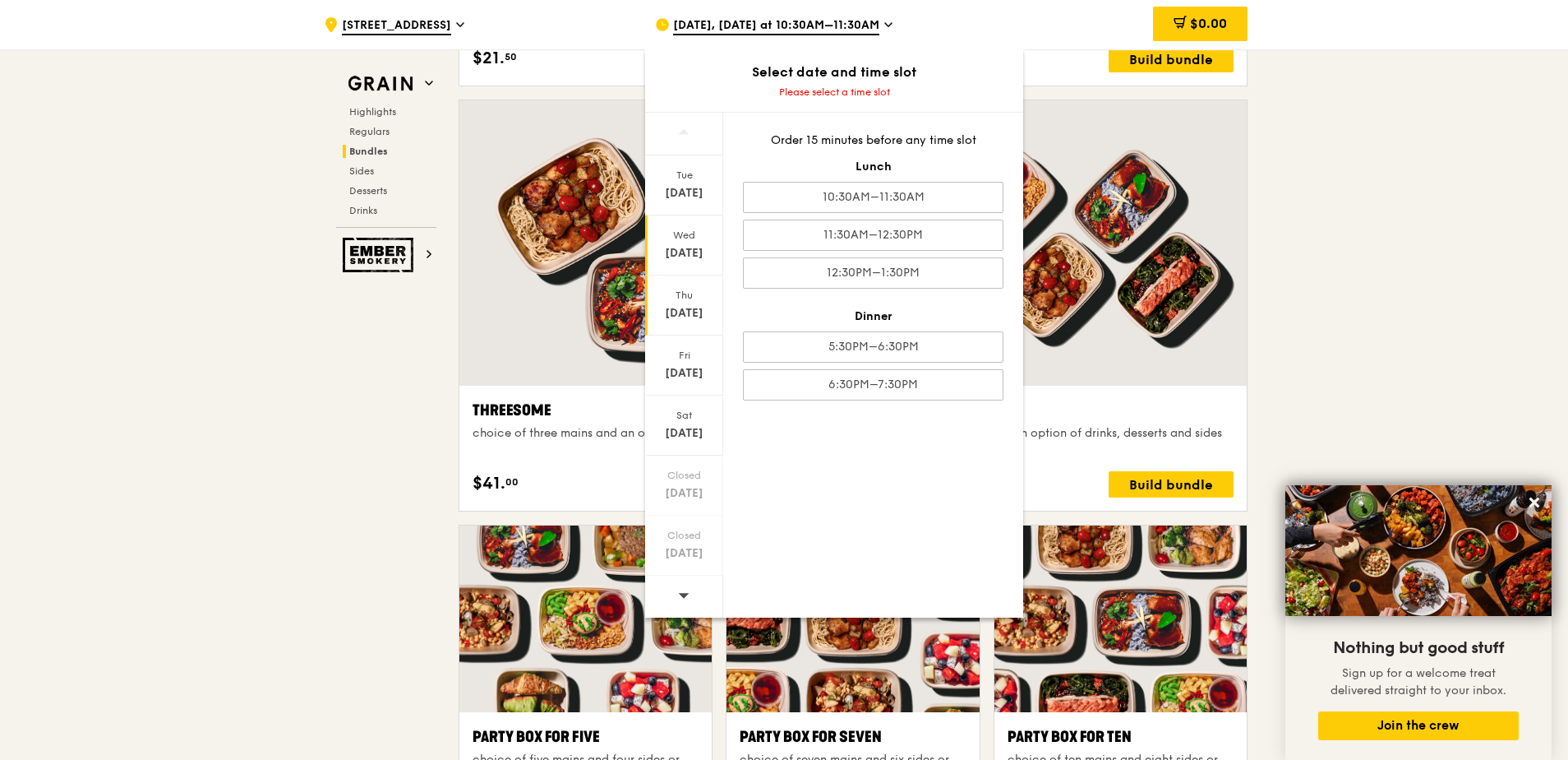
click at [678, 308] on div "[DATE]" at bounding box center [684, 313] width 73 height 16
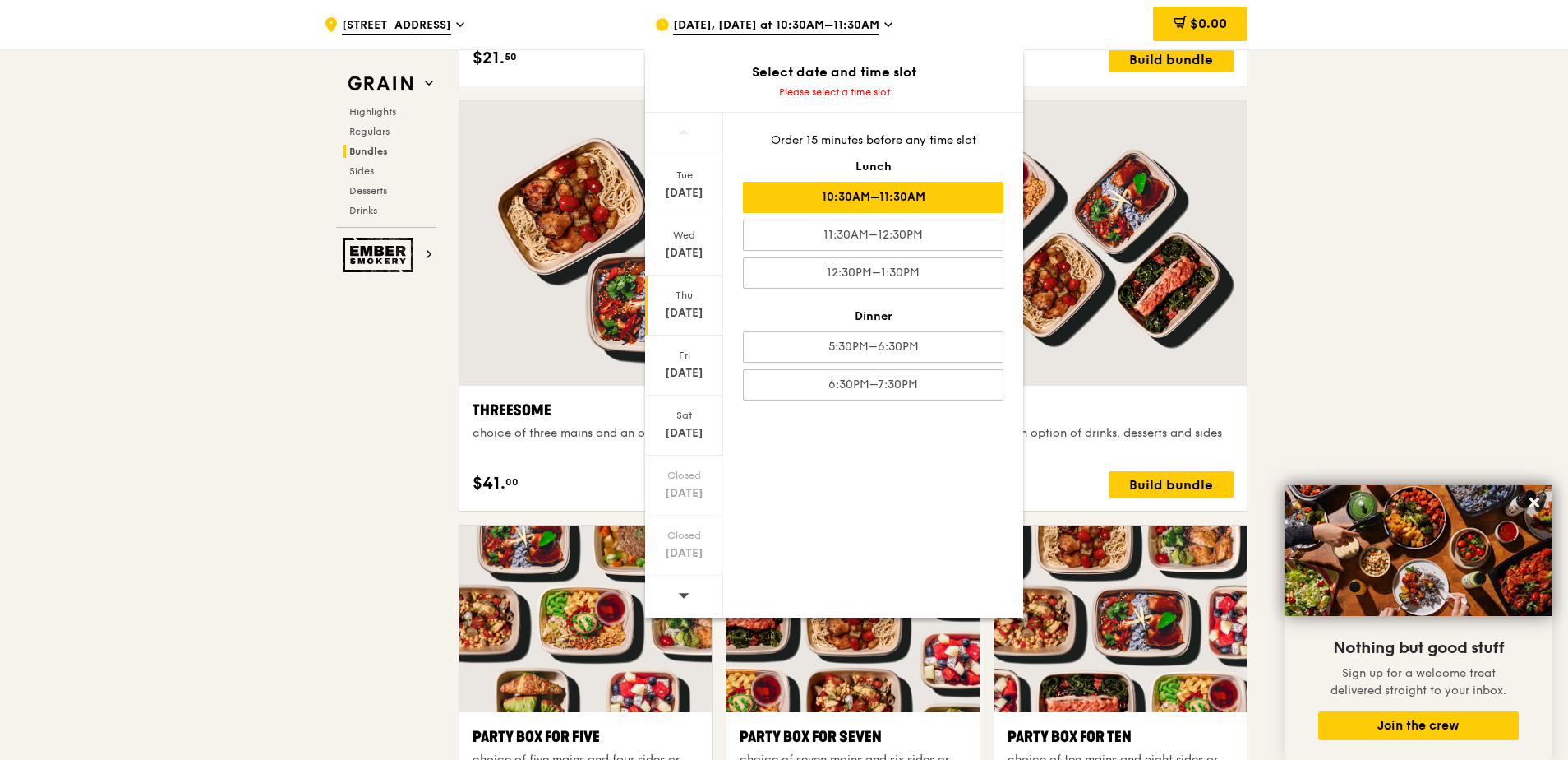
click at [862, 201] on div "10:30AM–11:30AM" at bounding box center [873, 197] width 260 height 31
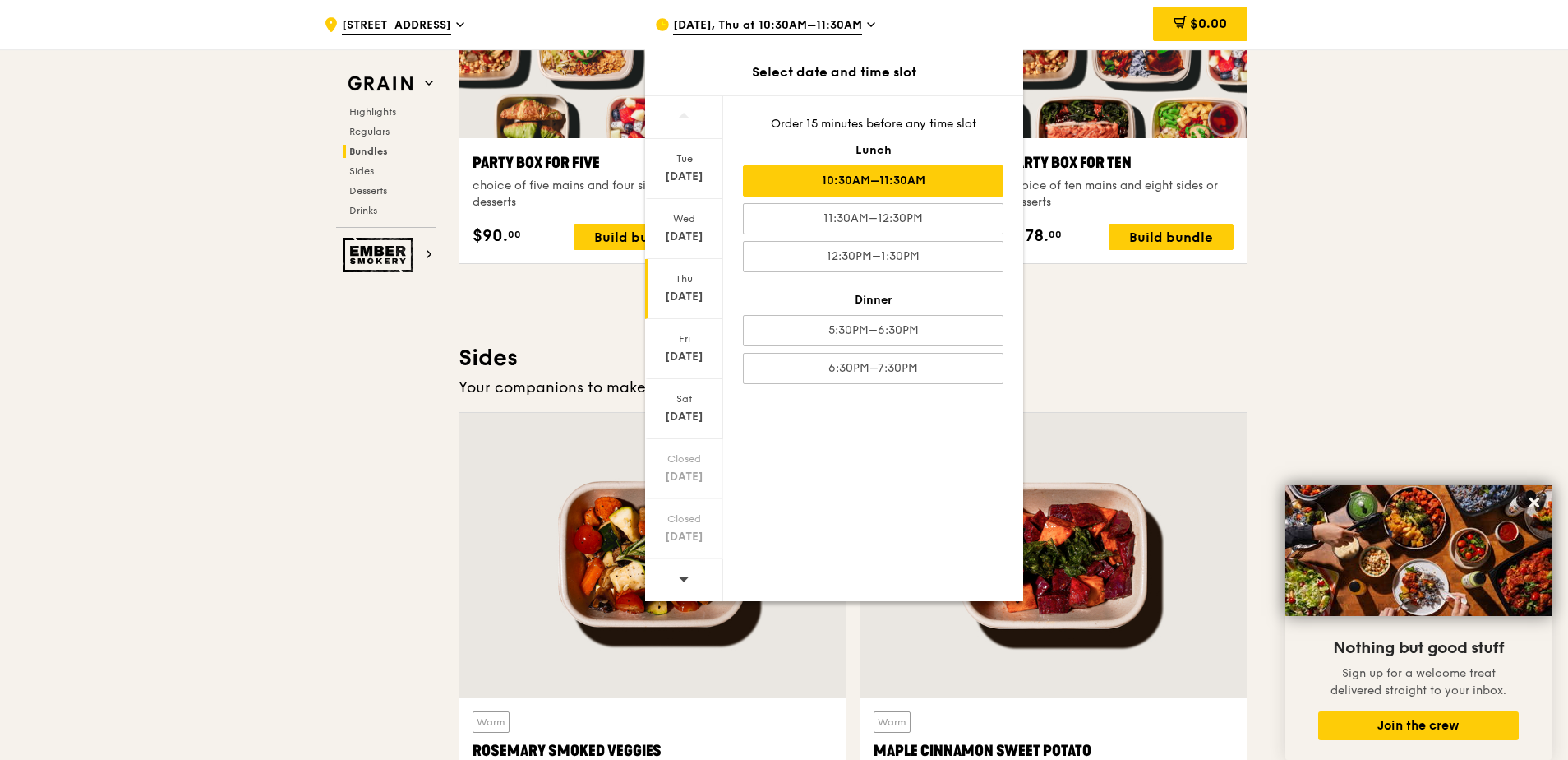
scroll to position [3371, 0]
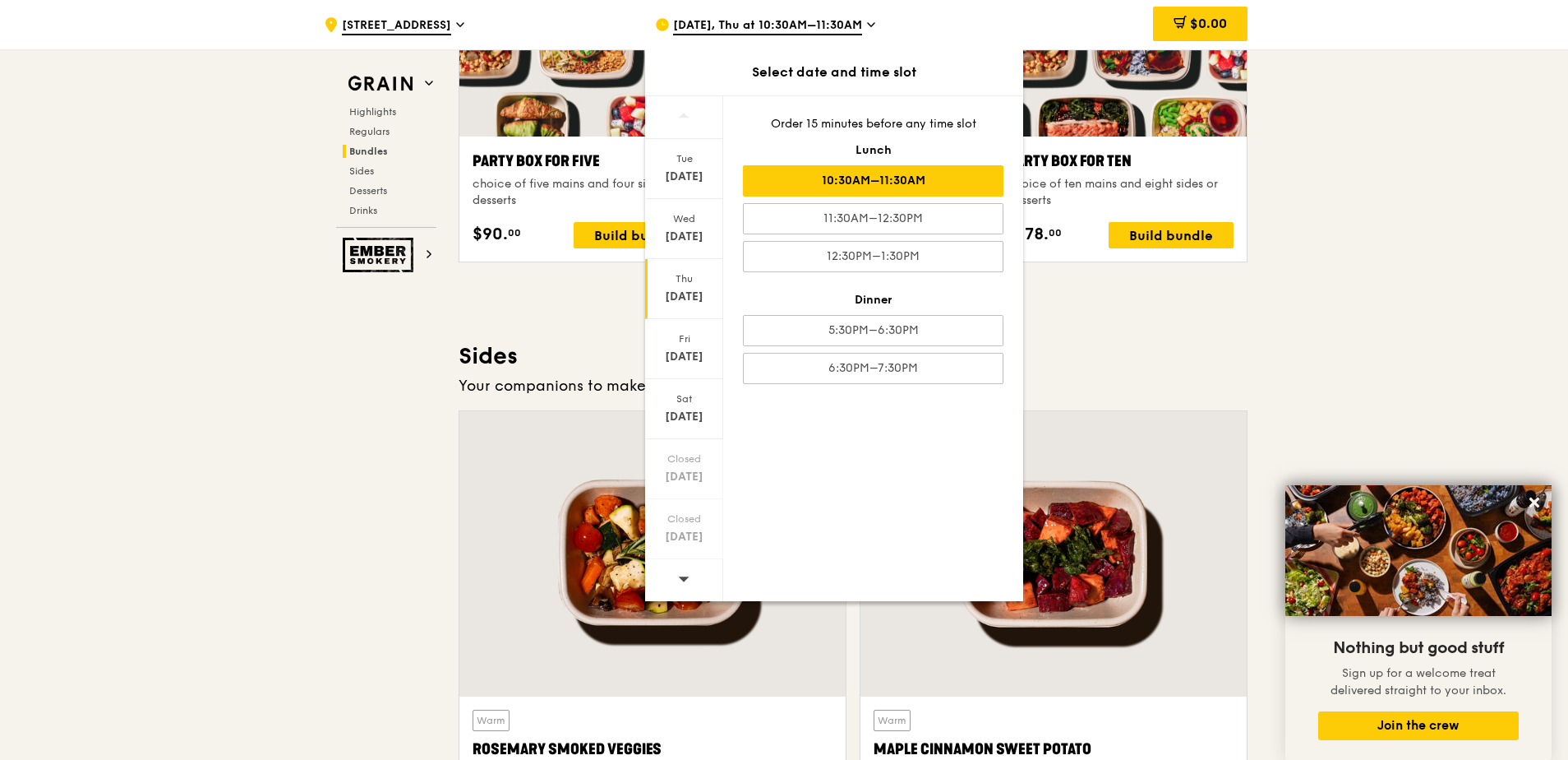
click at [1316, 158] on div ".cls-1 { fill: none; stroke: #fff; stroke-linecap: round; stroke-linejoin: roun…" at bounding box center [784, 141] width 1568 height 6927
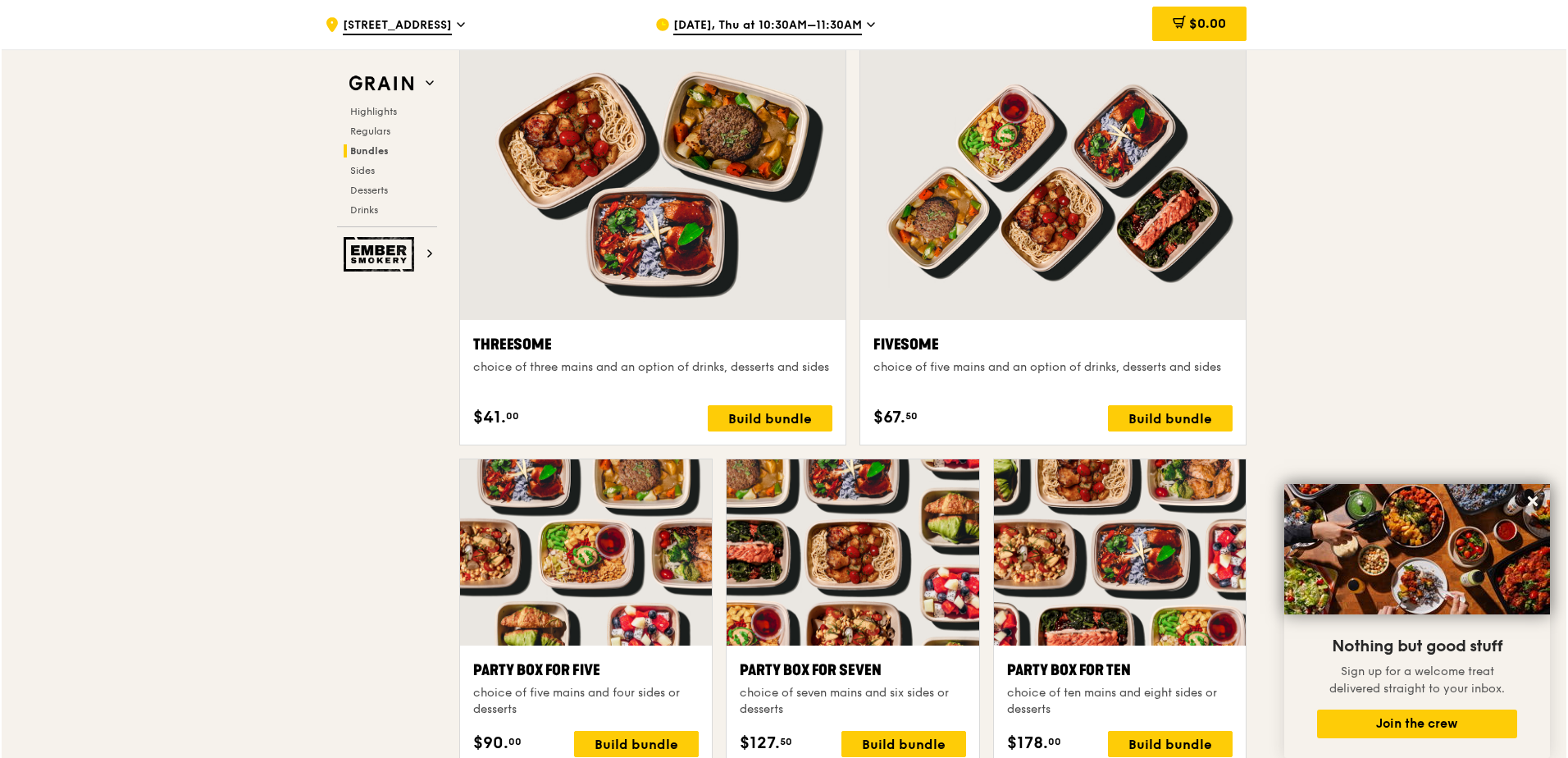
scroll to position [2707, 0]
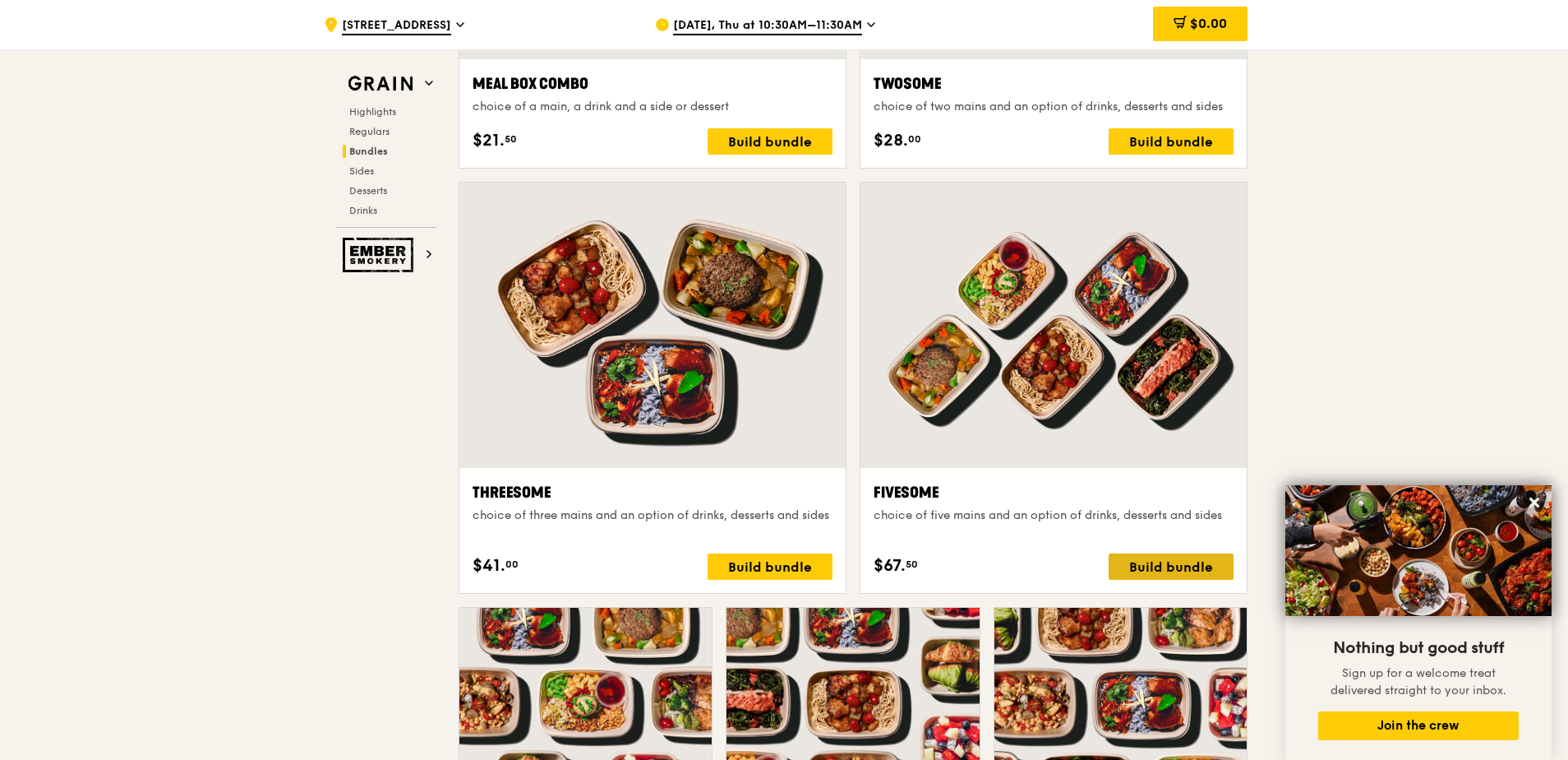
click at [1178, 573] on div "Build bundle" at bounding box center [1172, 567] width 125 height 26
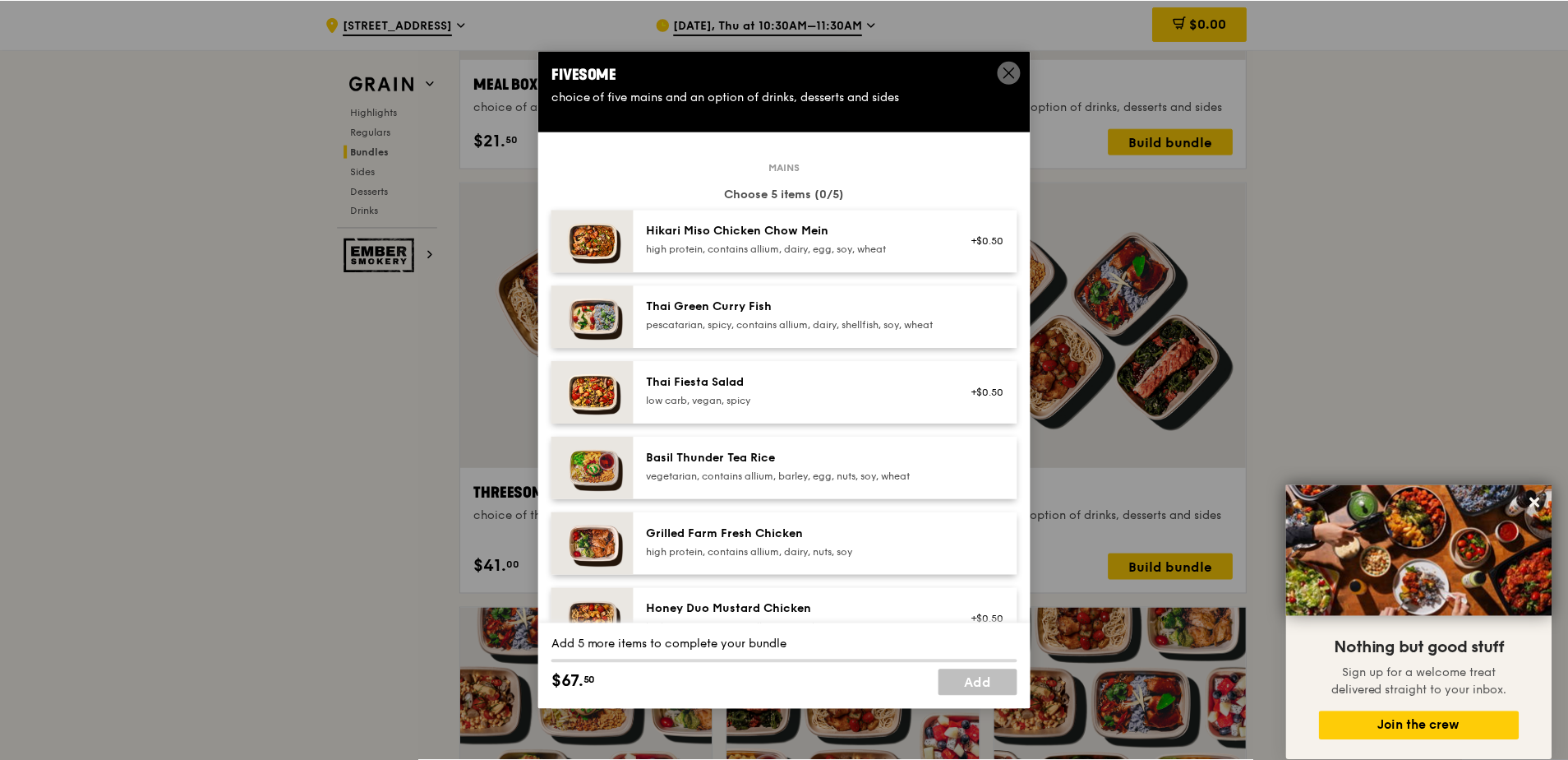
scroll to position [0, 0]
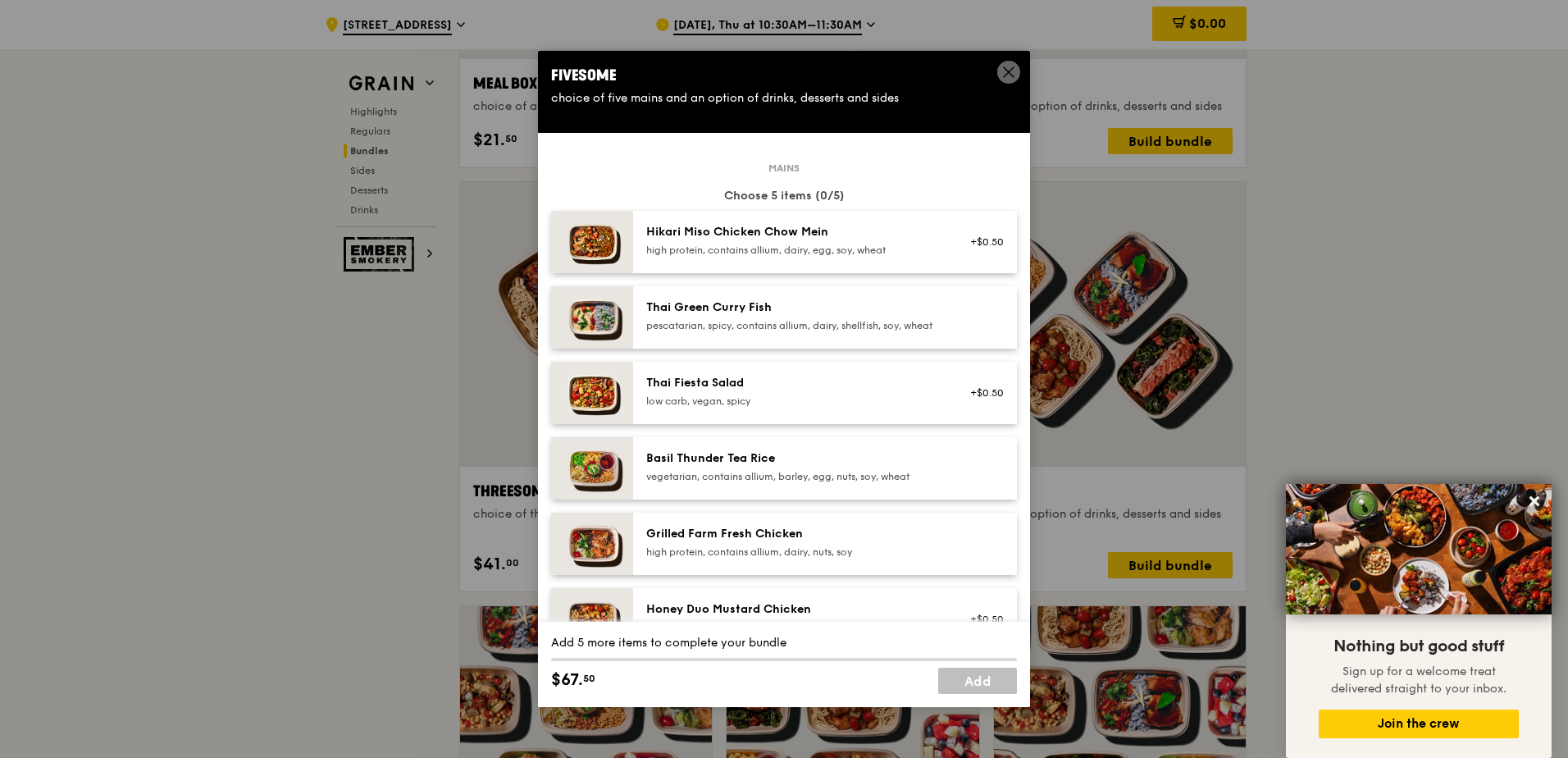
click at [1012, 71] on icon at bounding box center [1008, 72] width 15 height 15
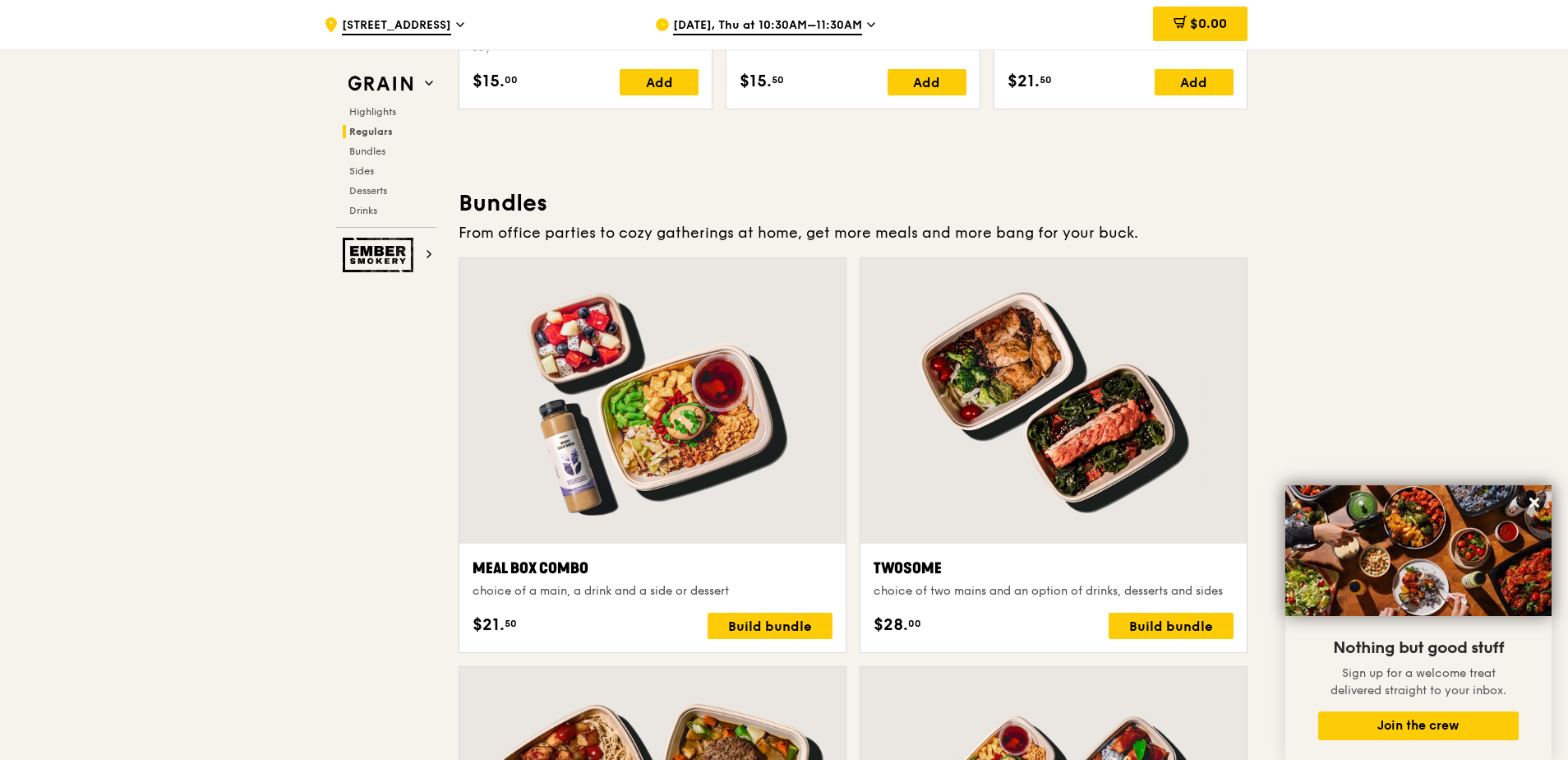
scroll to position [2056, 0]
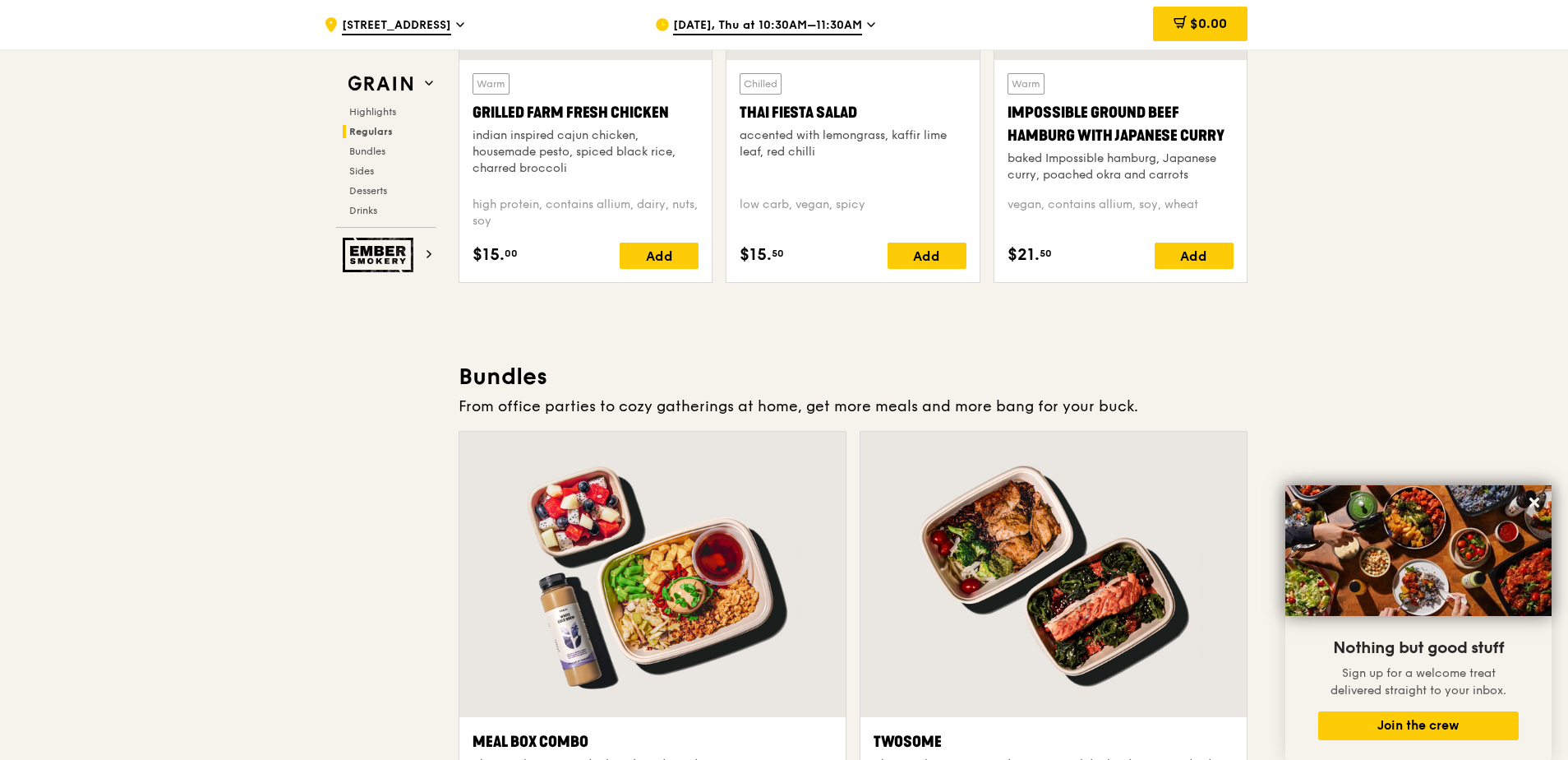
click at [421, 23] on span "[STREET_ADDRESS]" at bounding box center [396, 26] width 109 height 18
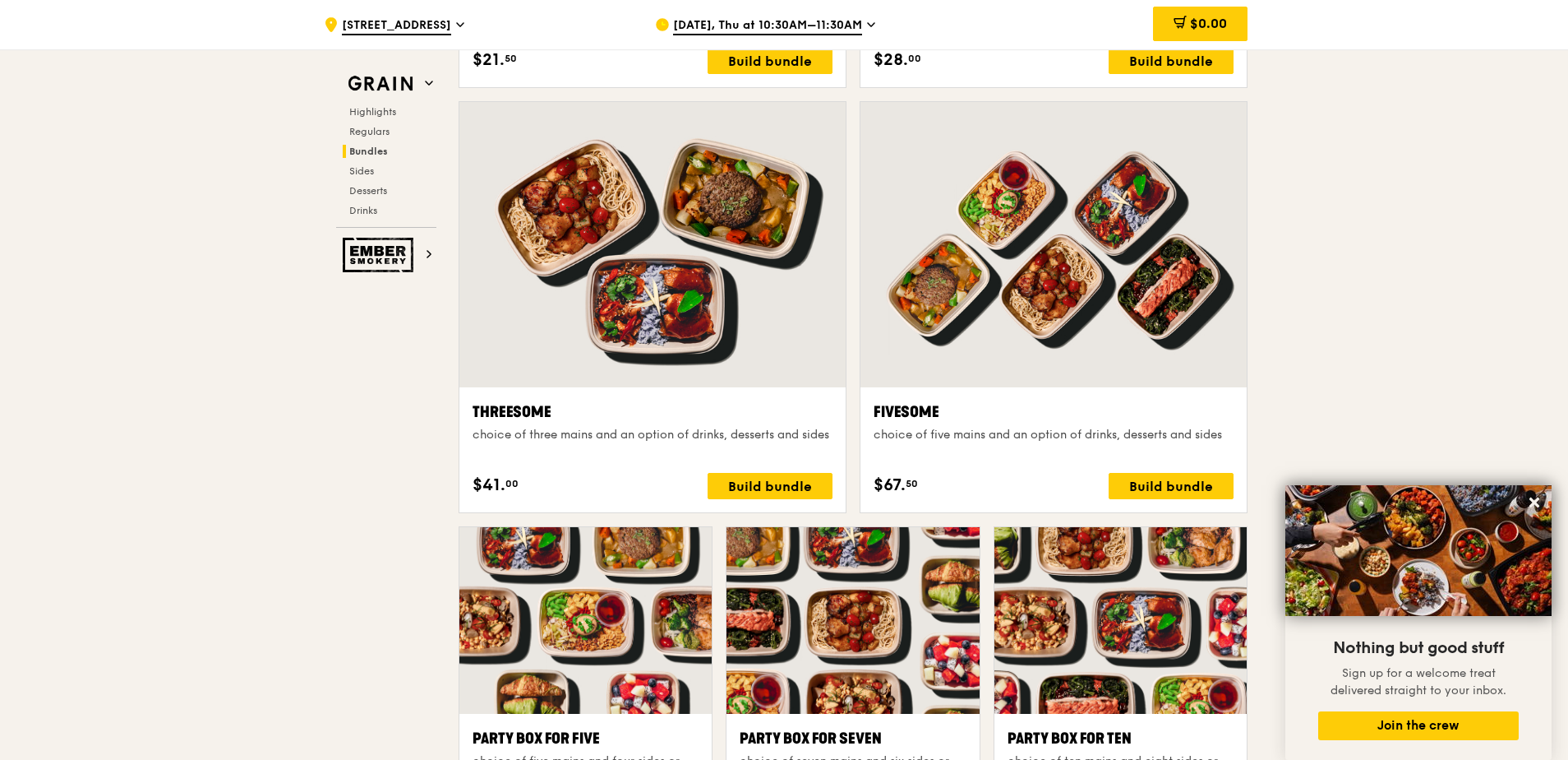
scroll to position [2796, 0]
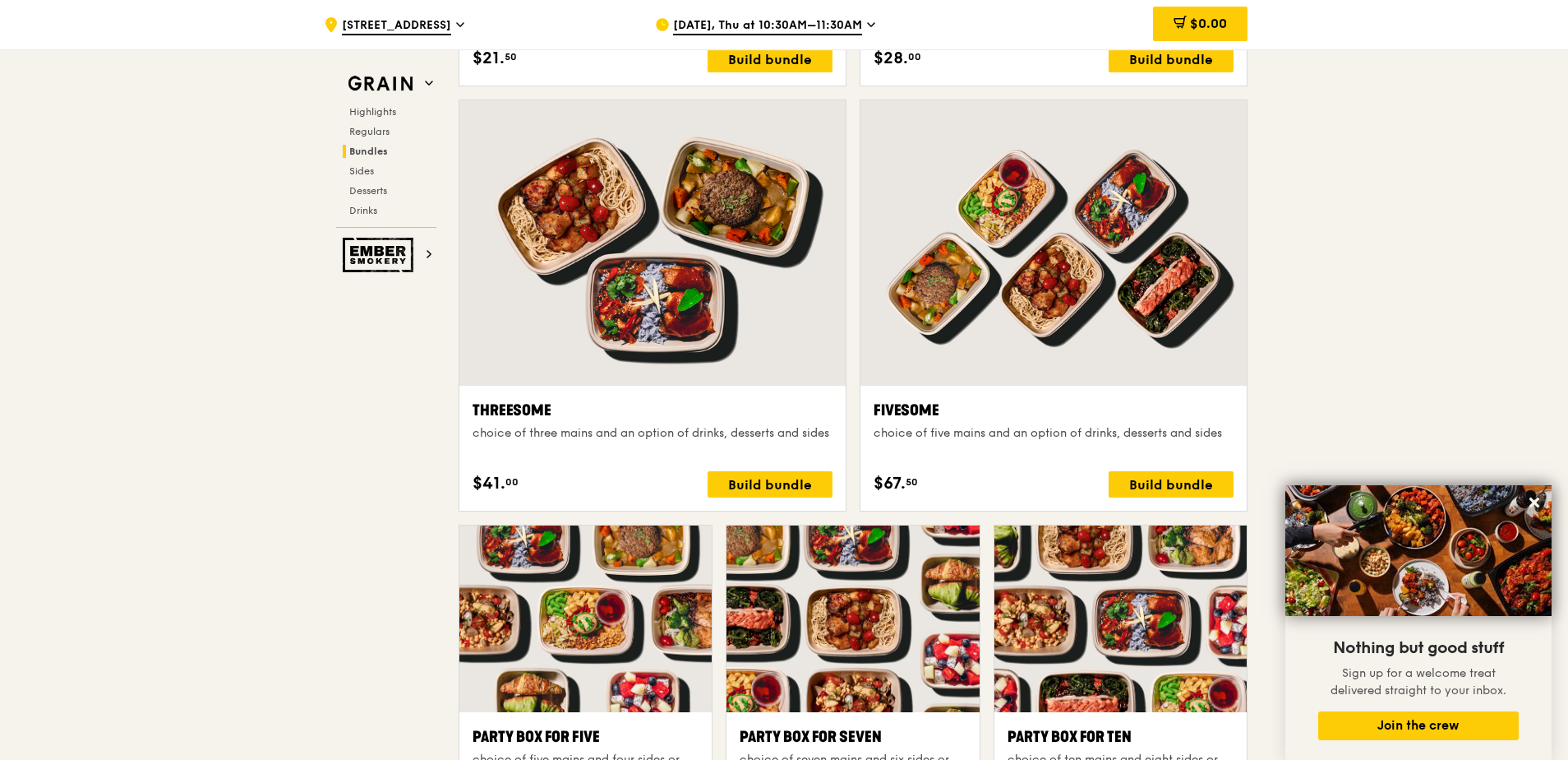
click at [1173, 501] on div "Fivesome choice of five mains and an option of drinks, desserts and sides $67. …" at bounding box center [1053, 449] width 386 height 125
click at [1173, 487] on div "Build bundle" at bounding box center [1172, 484] width 125 height 26
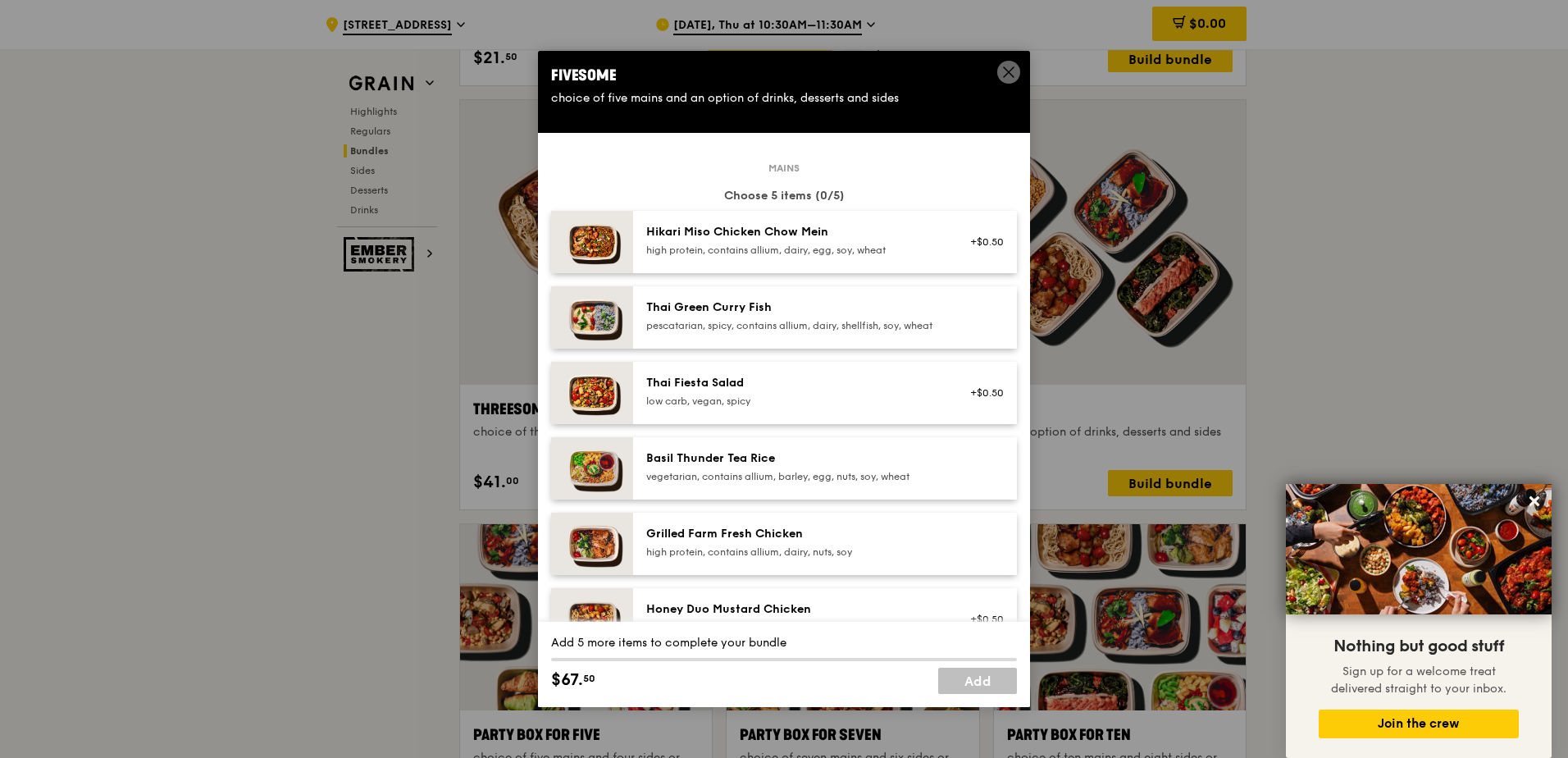
click at [999, 67] on span at bounding box center [1009, 72] width 23 height 23
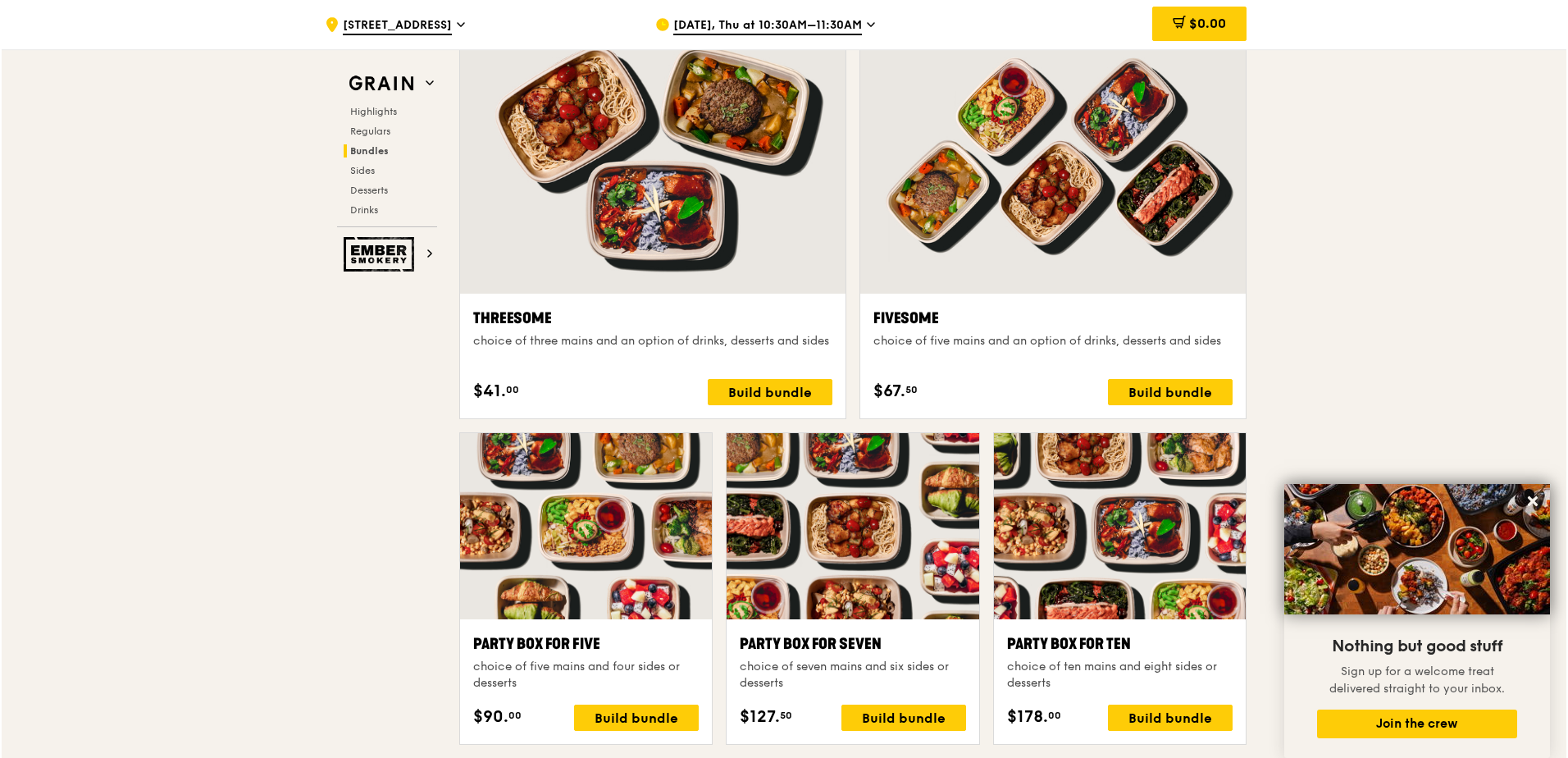
scroll to position [2870, 0]
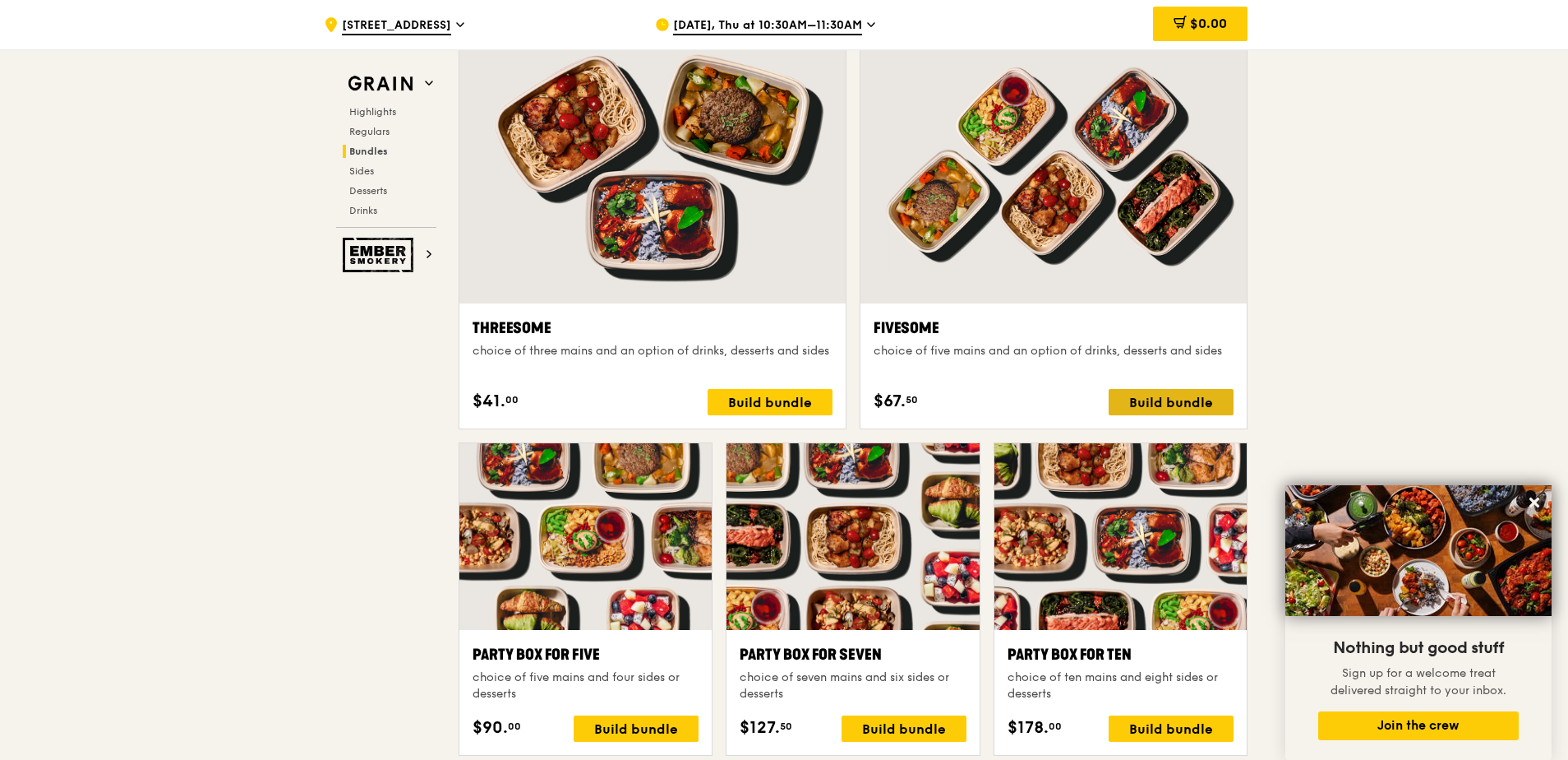
click at [1161, 411] on div "Build bundle" at bounding box center [1172, 402] width 125 height 26
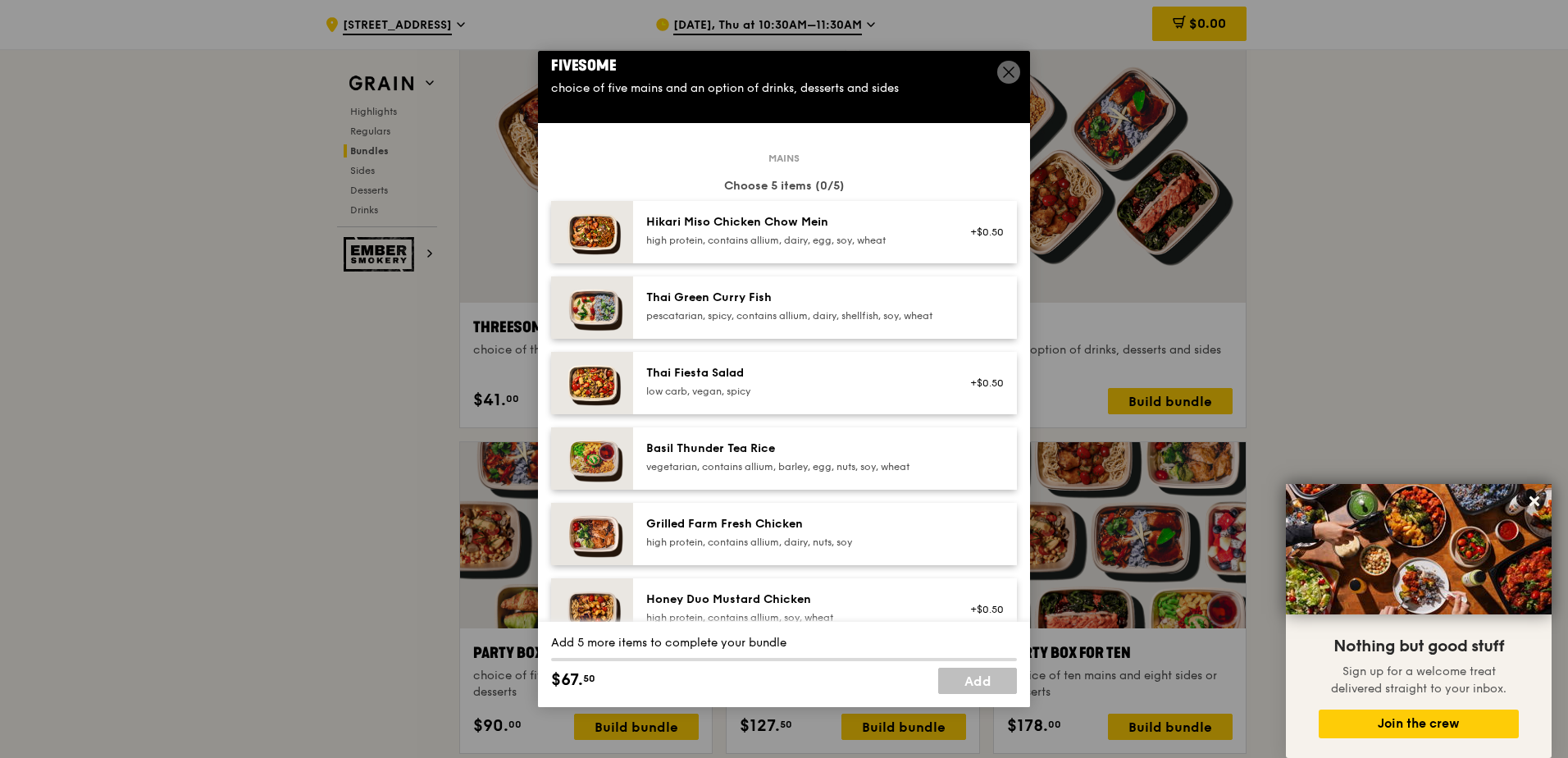
scroll to position [0, 0]
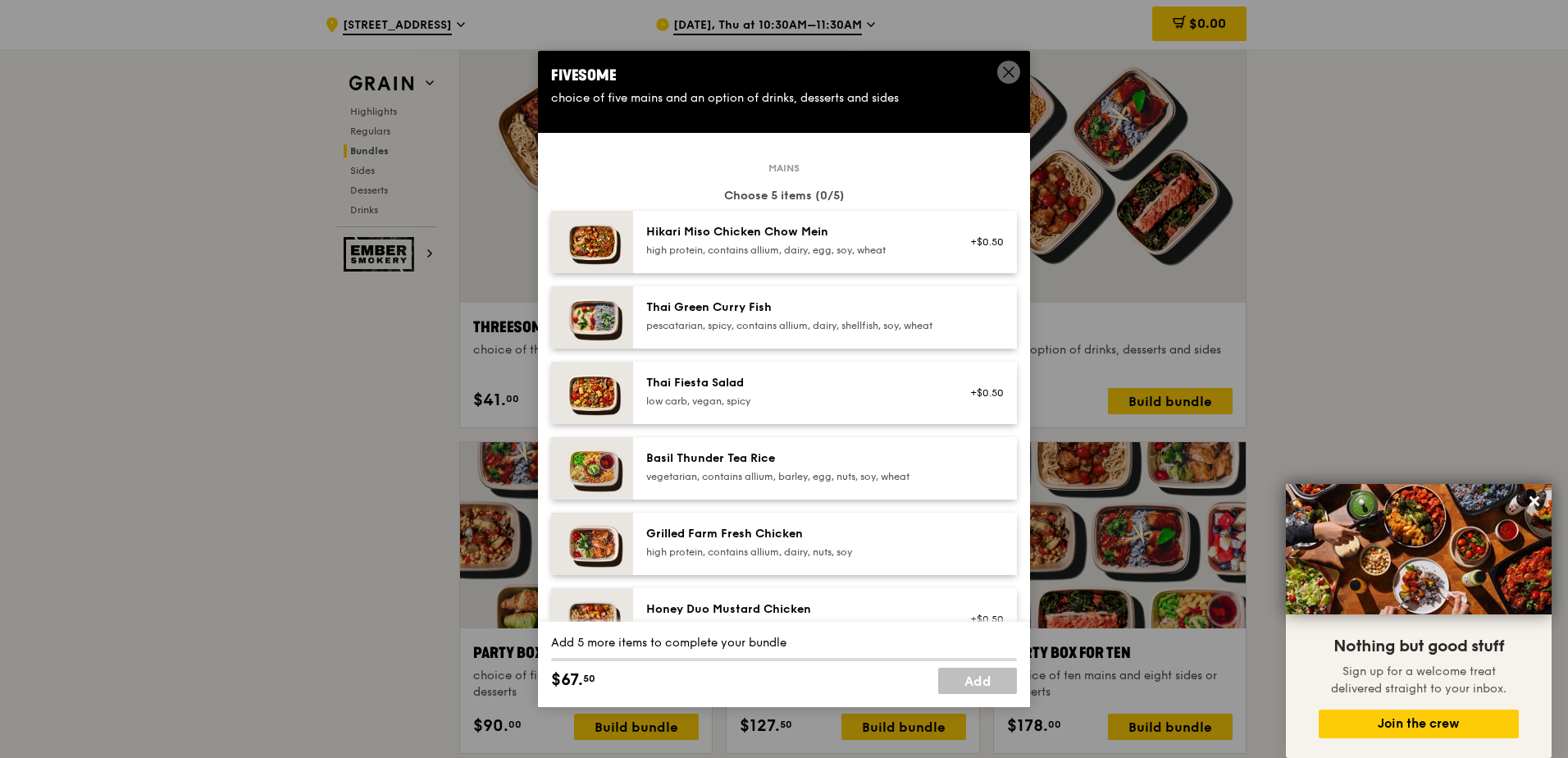
click at [884, 315] on div "Thai Green Curry Fish" at bounding box center [794, 307] width 294 height 16
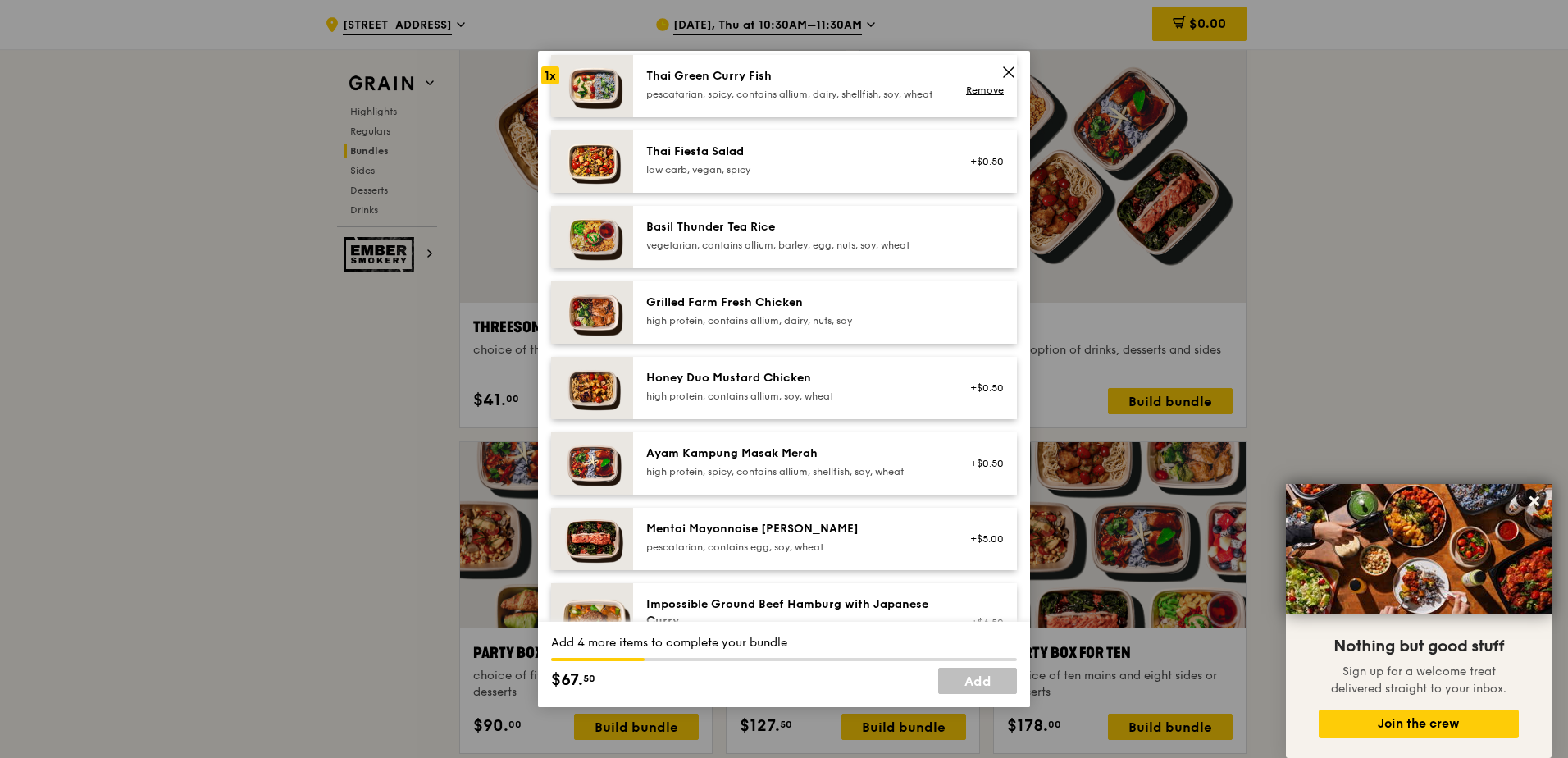
scroll to position [246, 0]
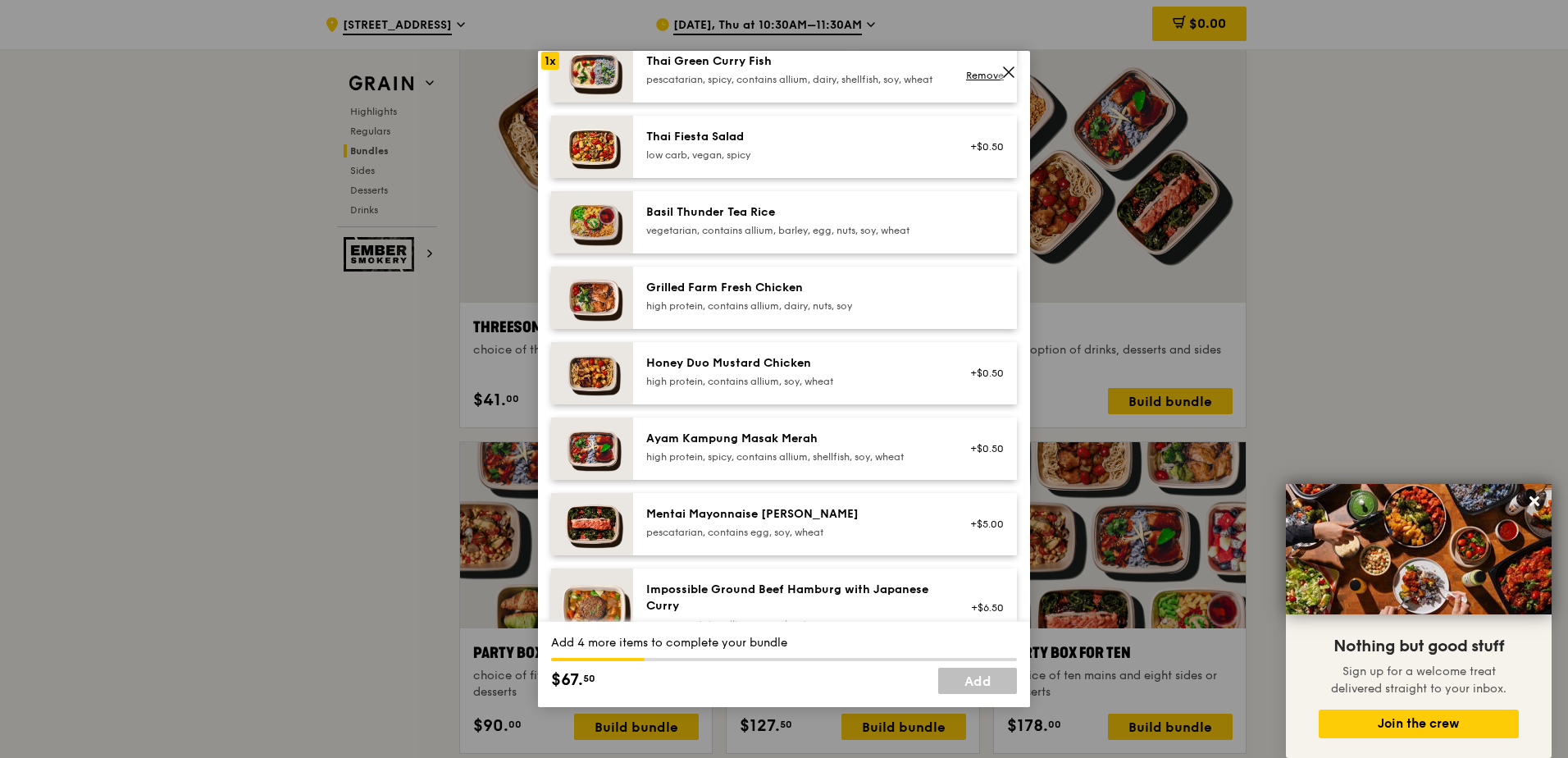
click at [823, 237] on div "vegetarian, contains allium, barley, egg, nuts, soy, wheat" at bounding box center [794, 230] width 294 height 13
click at [819, 221] on div "Basil Thunder Tea Rice" at bounding box center [794, 212] width 294 height 16
click at [659, 288] on div "Grilled Farm Fresh Chicken high protein, contains allium, dairy, nuts, soy" at bounding box center [826, 298] width 384 height 62
click at [656, 296] on div "Grilled Farm Fresh Chicken" at bounding box center [794, 287] width 294 height 16
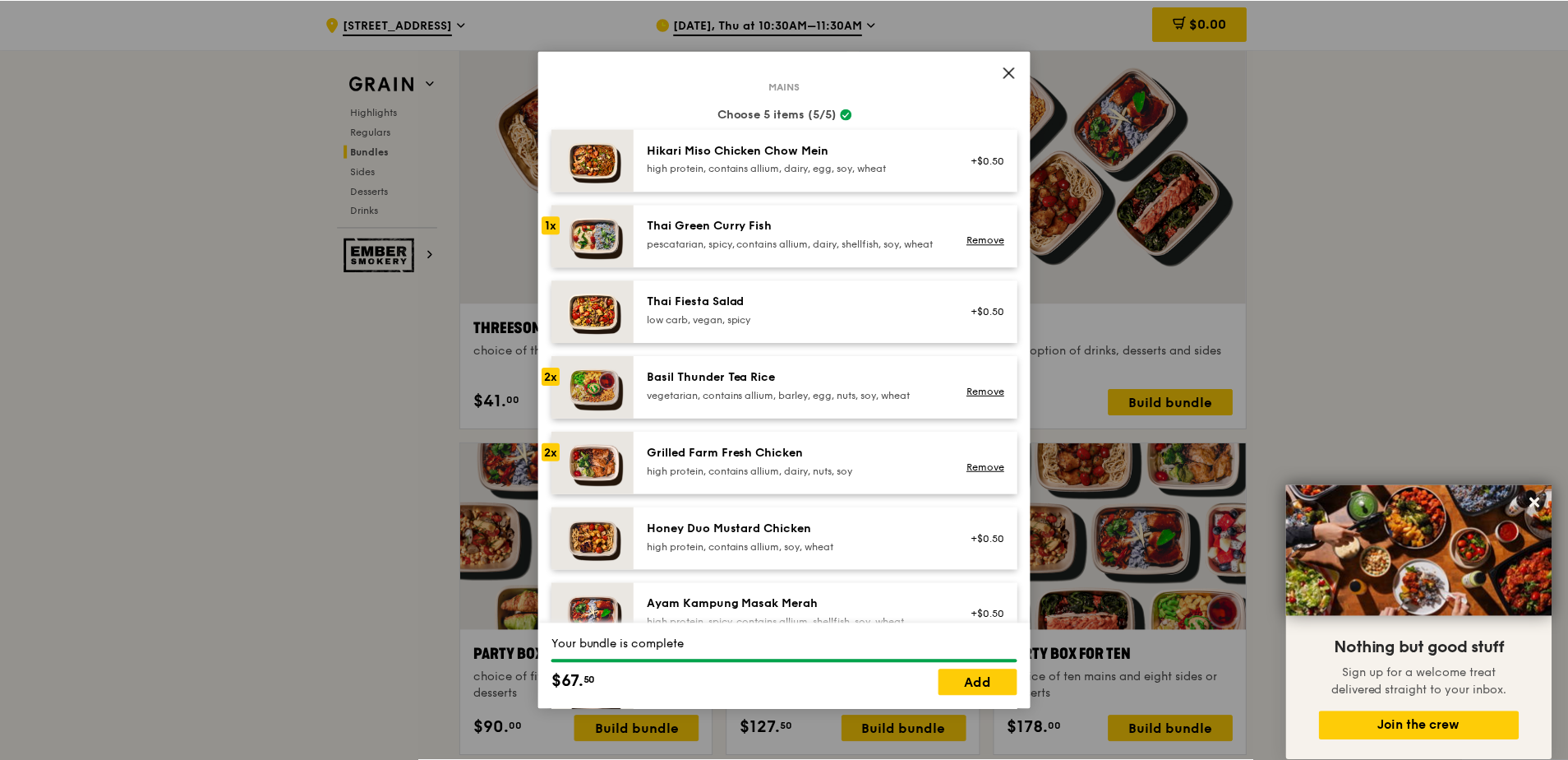
scroll to position [0, 0]
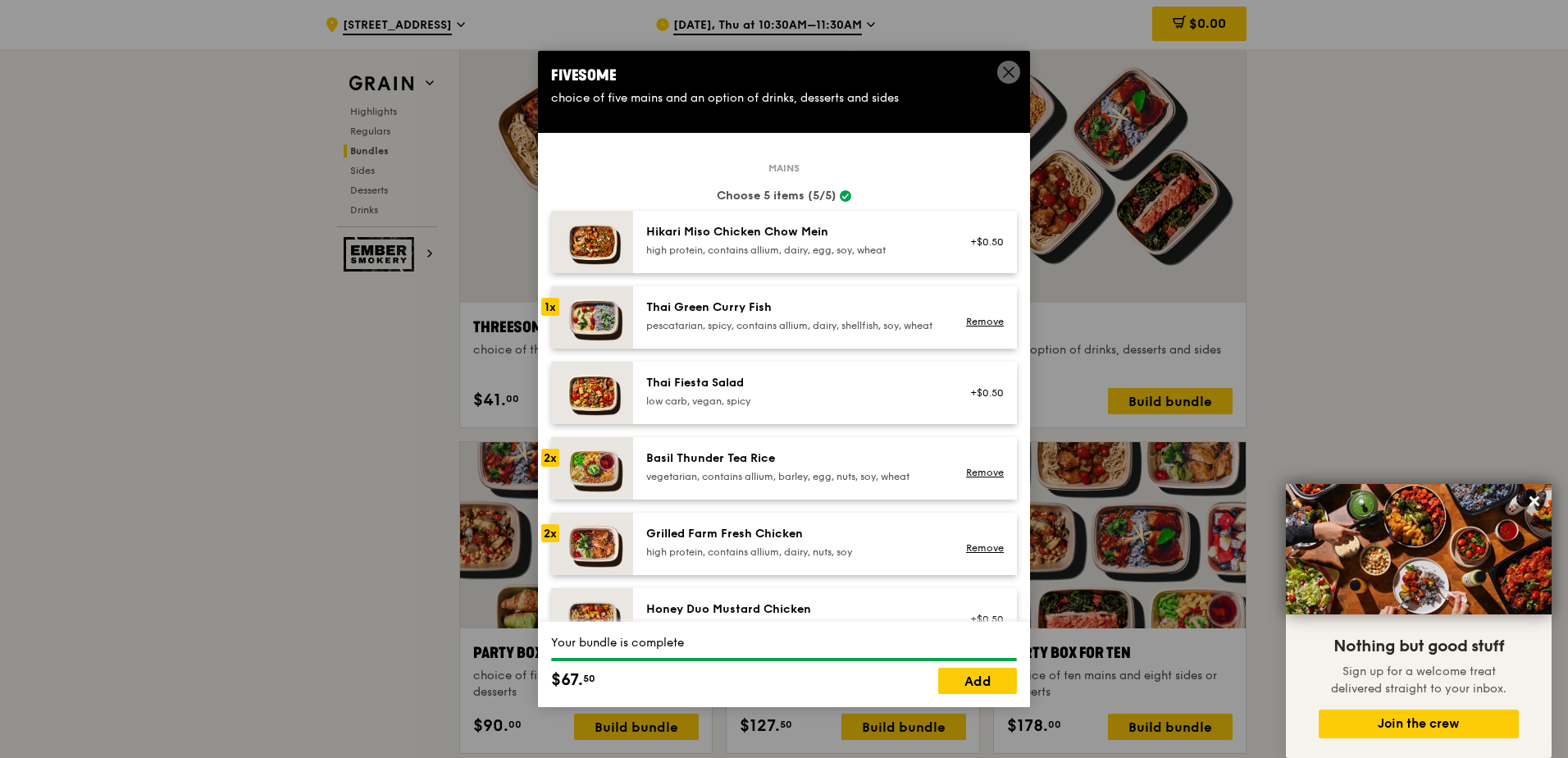
click at [1004, 74] on icon at bounding box center [1008, 72] width 15 height 15
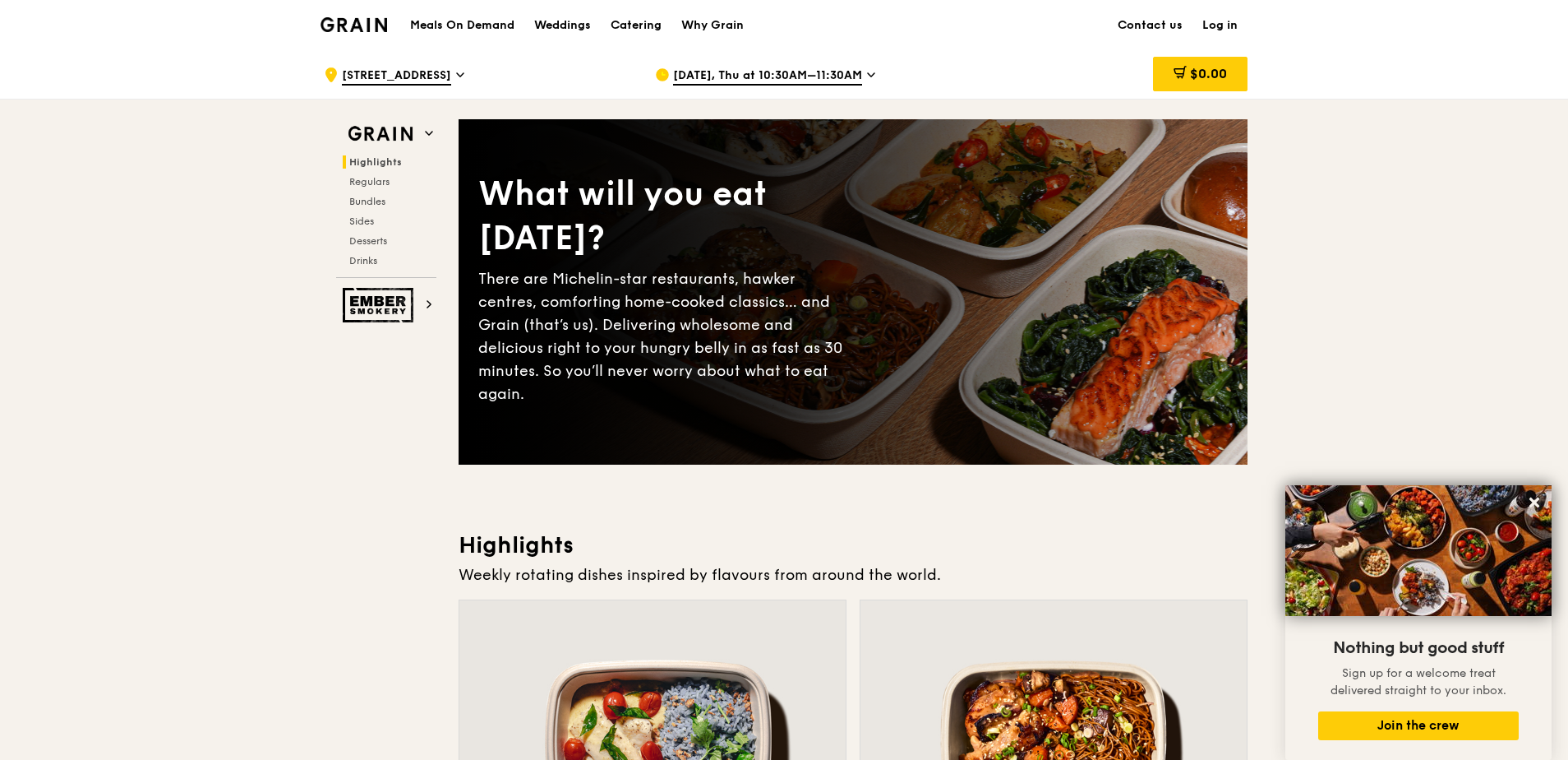
click at [464, 25] on h1 "Meals On Demand" at bounding box center [462, 25] width 104 height 16
click at [491, 21] on h1 "Meals On Demand" at bounding box center [462, 25] width 104 height 16
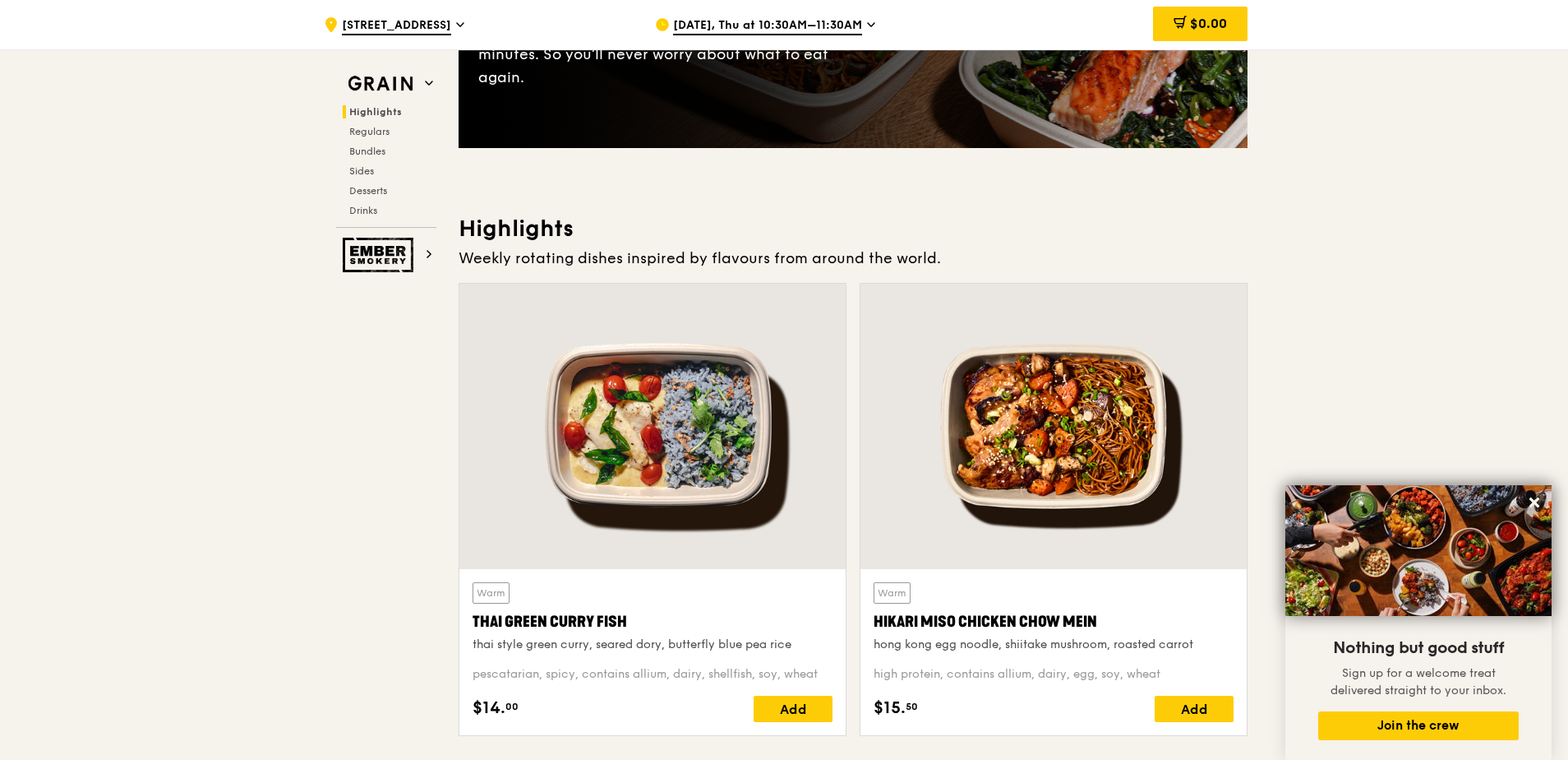
scroll to position [329, 0]
